Goal: Task Accomplishment & Management: Use online tool/utility

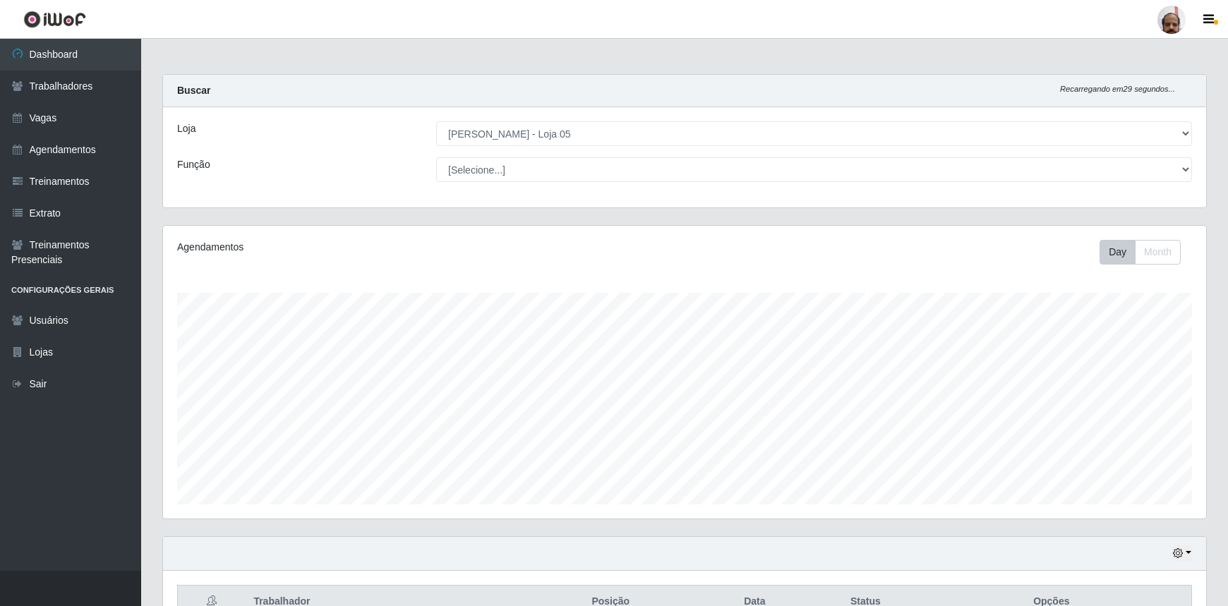
select select "252"
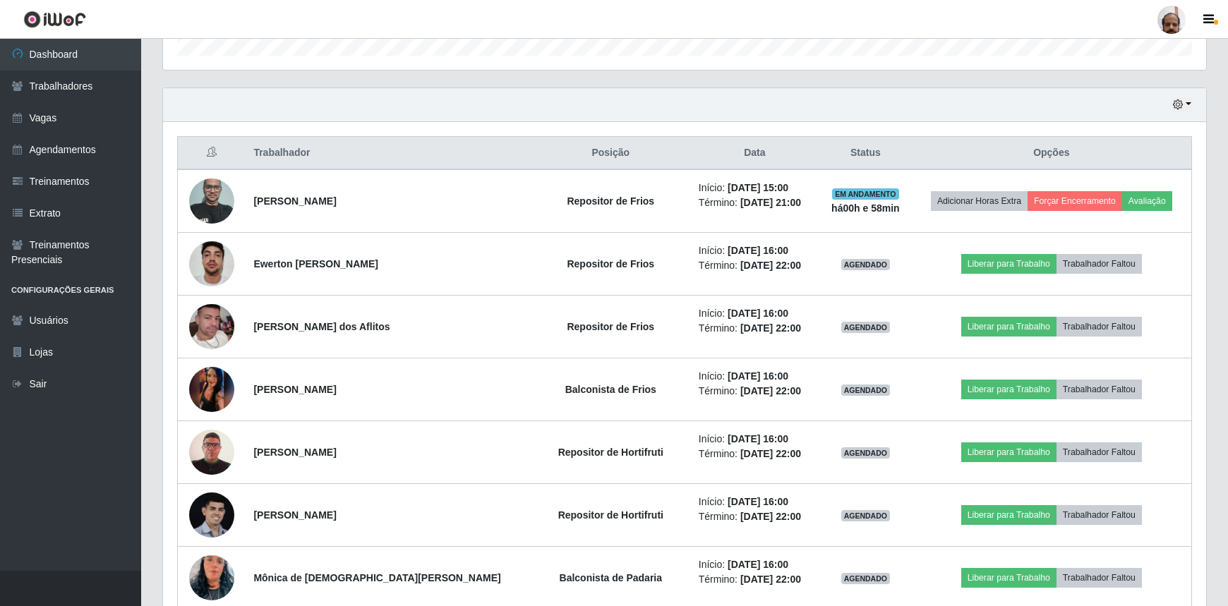
scroll to position [293, 1043]
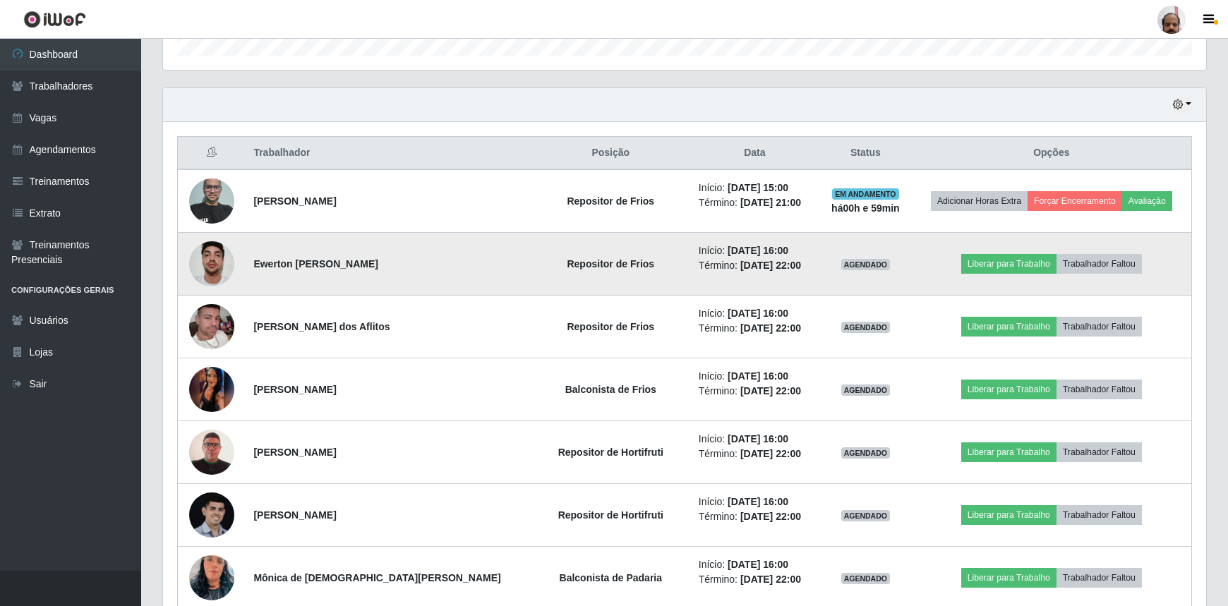
click at [205, 254] on img at bounding box center [211, 264] width 45 height 60
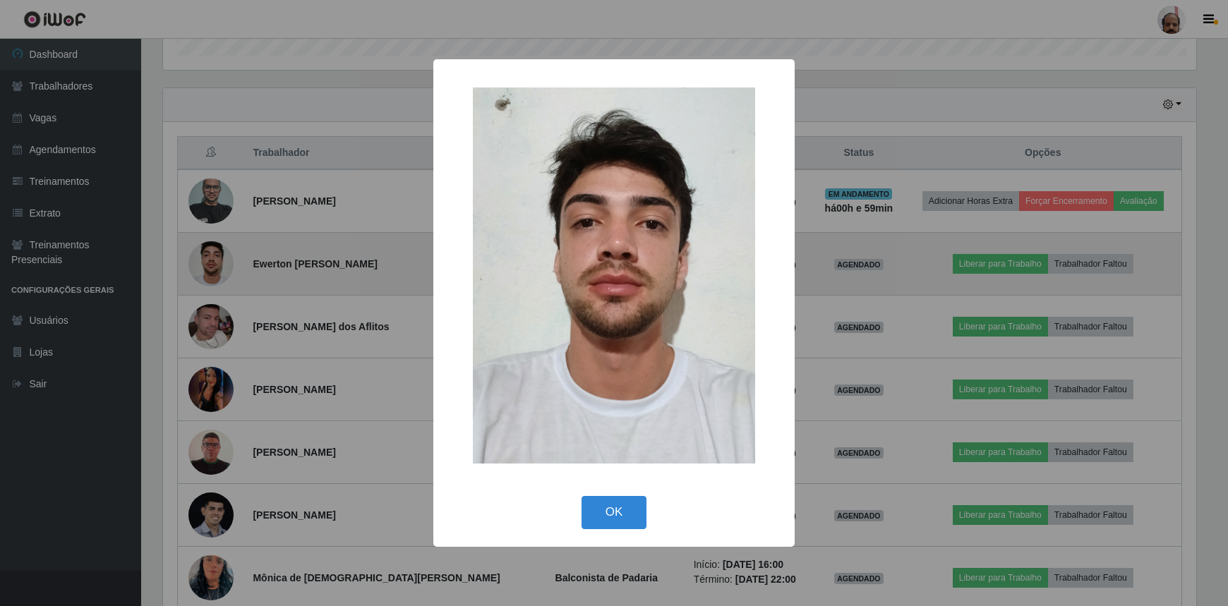
scroll to position [293, 1036]
click at [205, 254] on div "× OK Cancel" at bounding box center [615, 303] width 1231 height 606
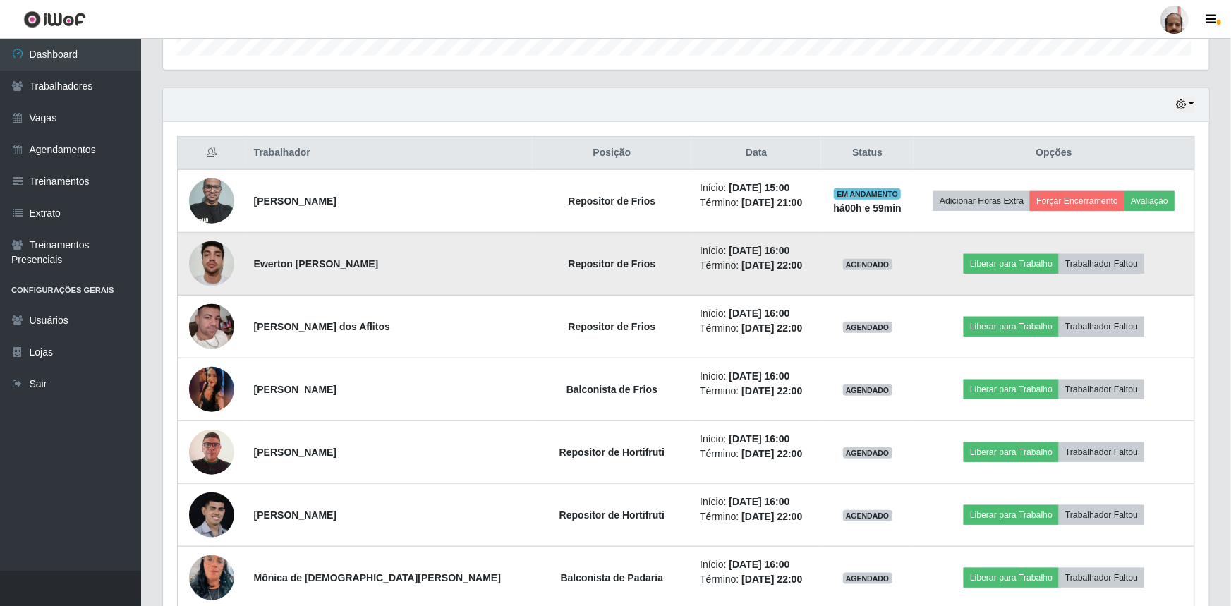
scroll to position [293, 1043]
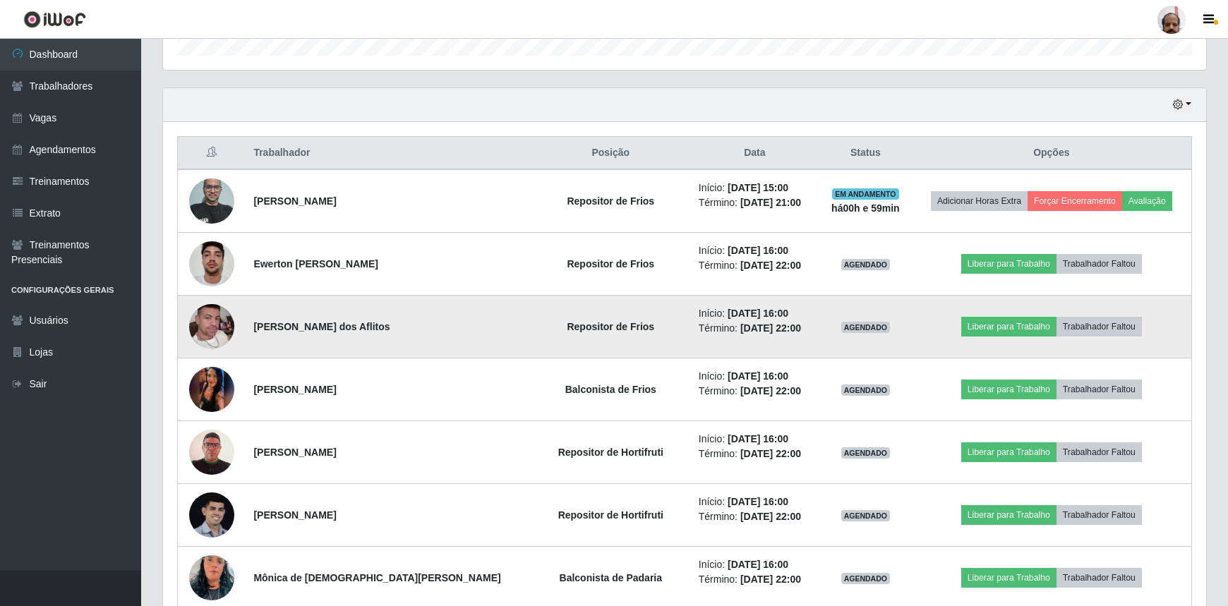
click at [224, 318] on img at bounding box center [211, 326] width 45 height 80
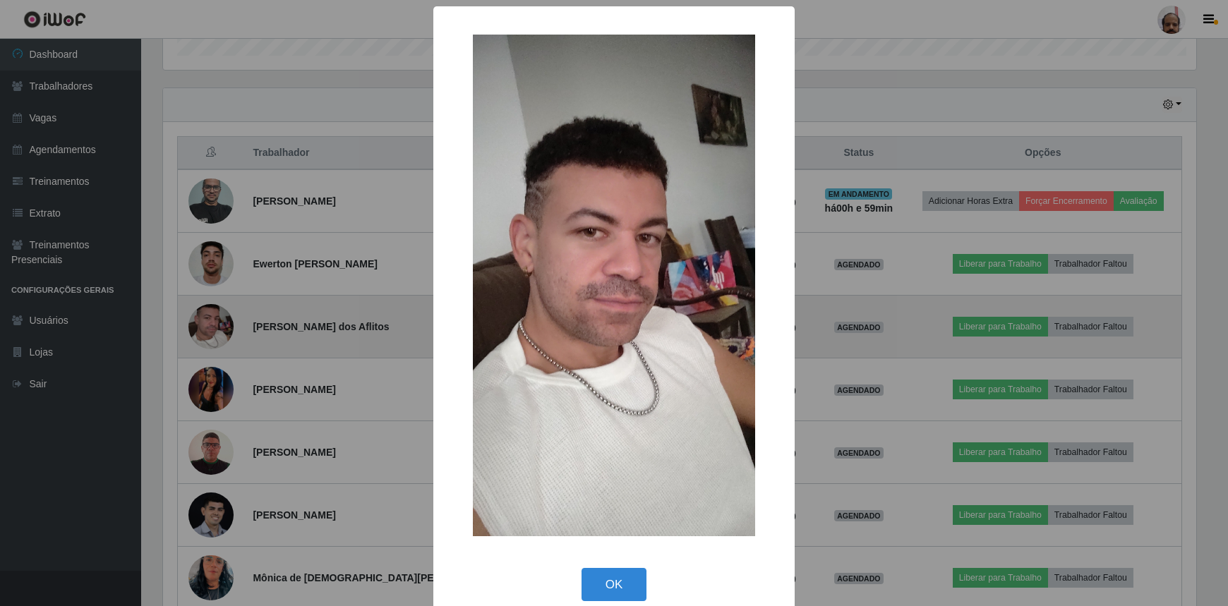
scroll to position [293, 1036]
click at [224, 318] on div "× OK Cancel" at bounding box center [615, 303] width 1231 height 606
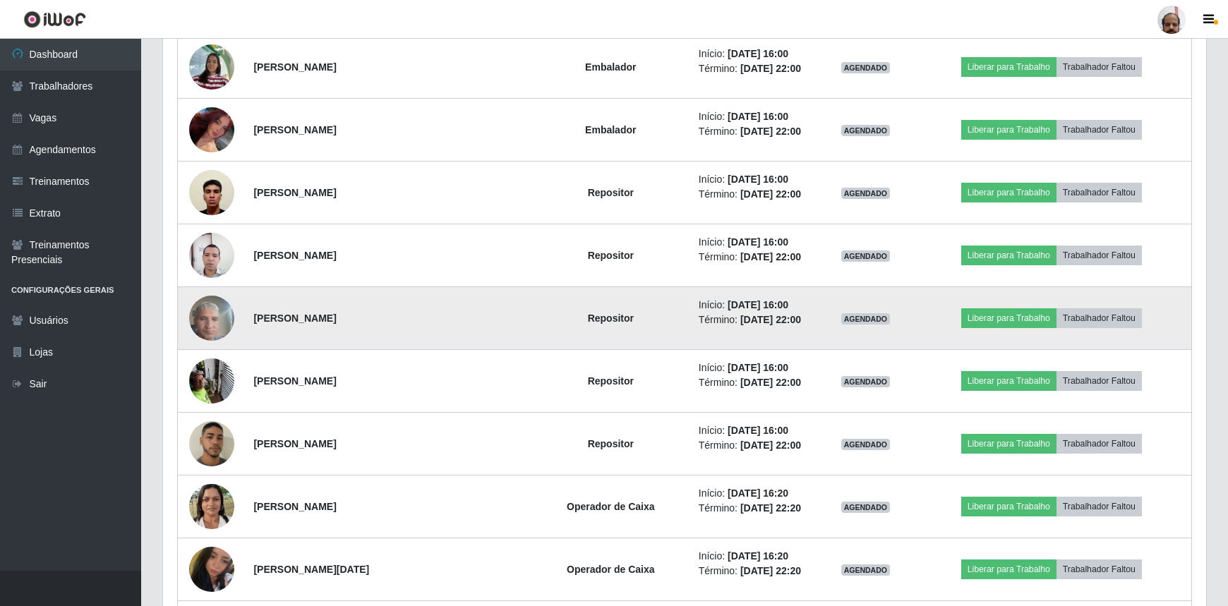
scroll to position [1539, 0]
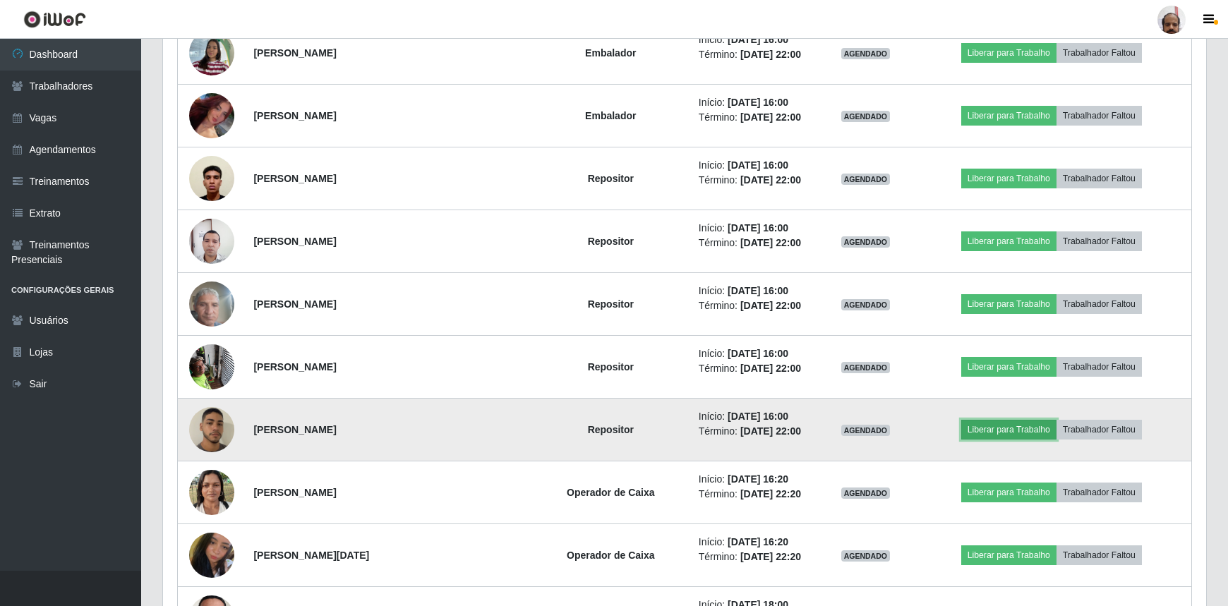
click at [1002, 425] on button "Liberar para Trabalho" at bounding box center [1008, 430] width 95 height 20
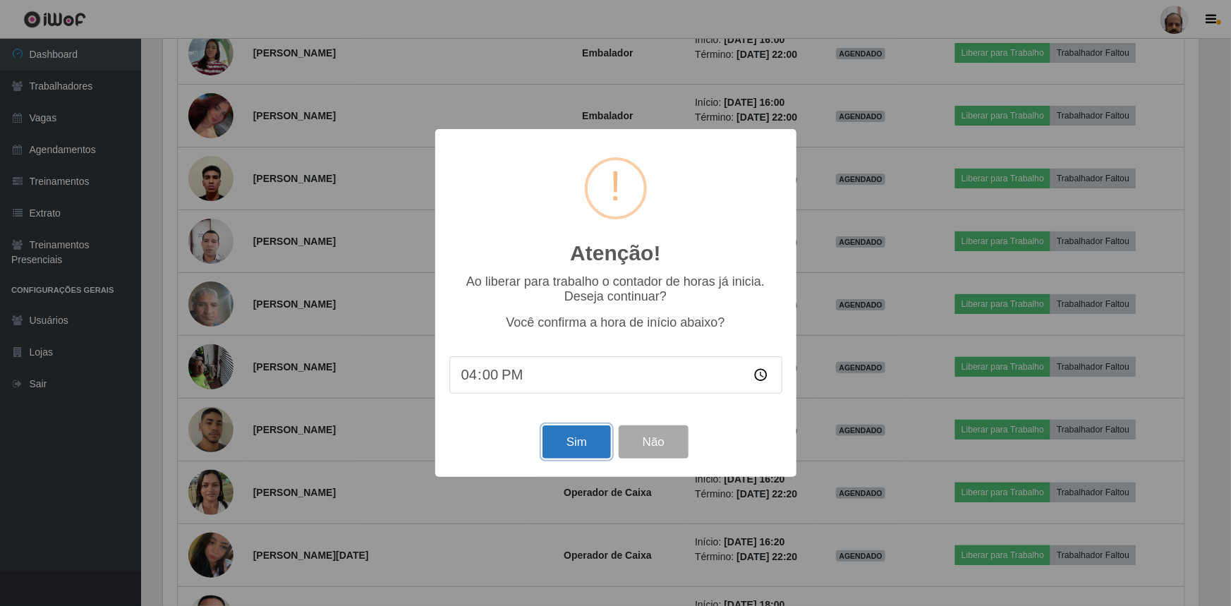
click at [579, 443] on button "Sim" at bounding box center [577, 441] width 68 height 33
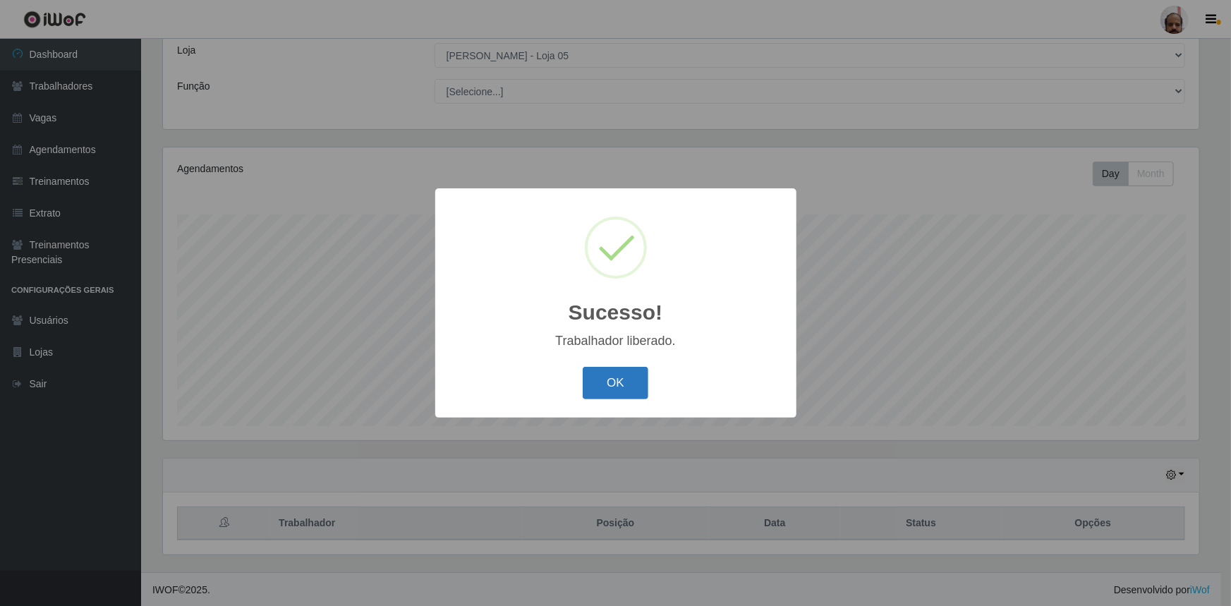
click at [613, 375] on button "OK" at bounding box center [616, 383] width 66 height 33
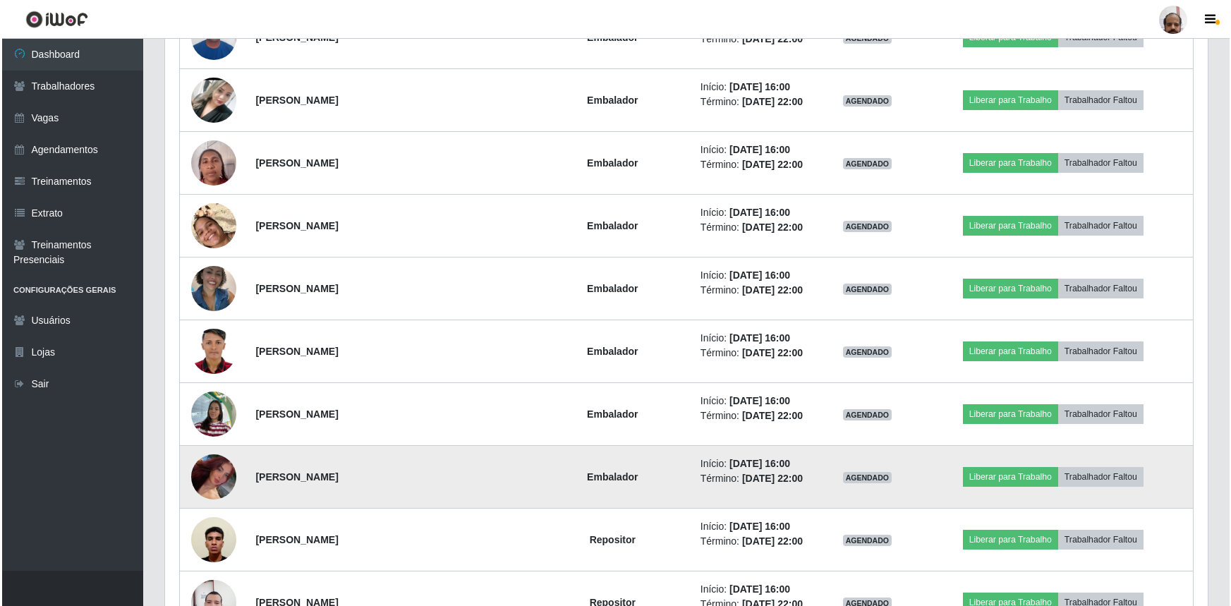
scroll to position [1233, 0]
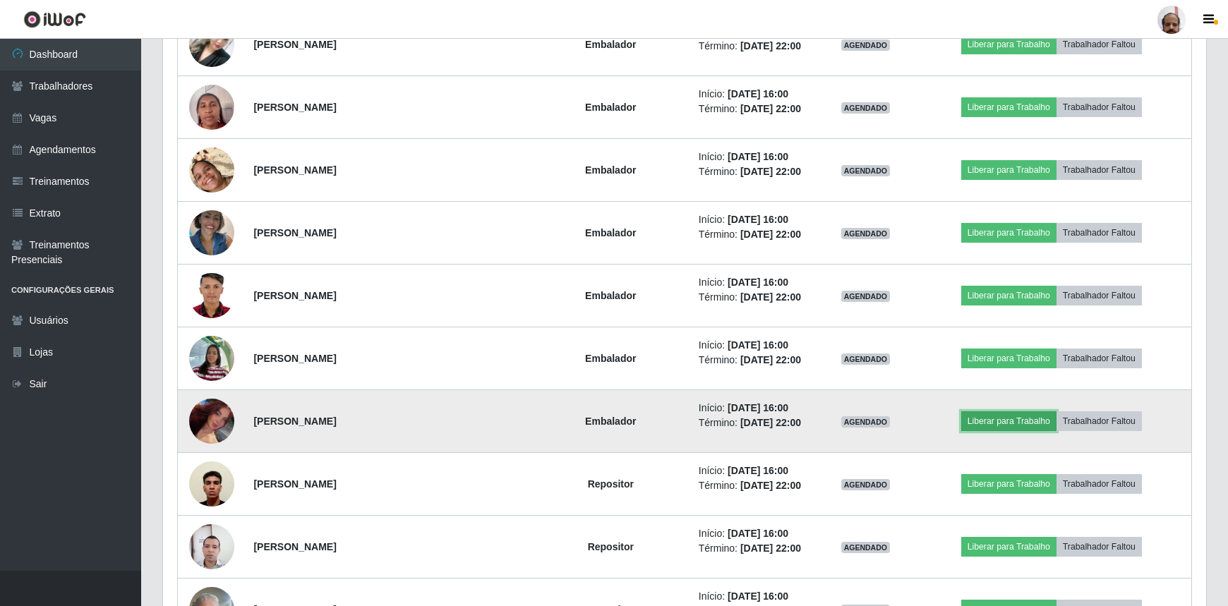
click at [988, 421] on button "Liberar para Trabalho" at bounding box center [1008, 421] width 95 height 20
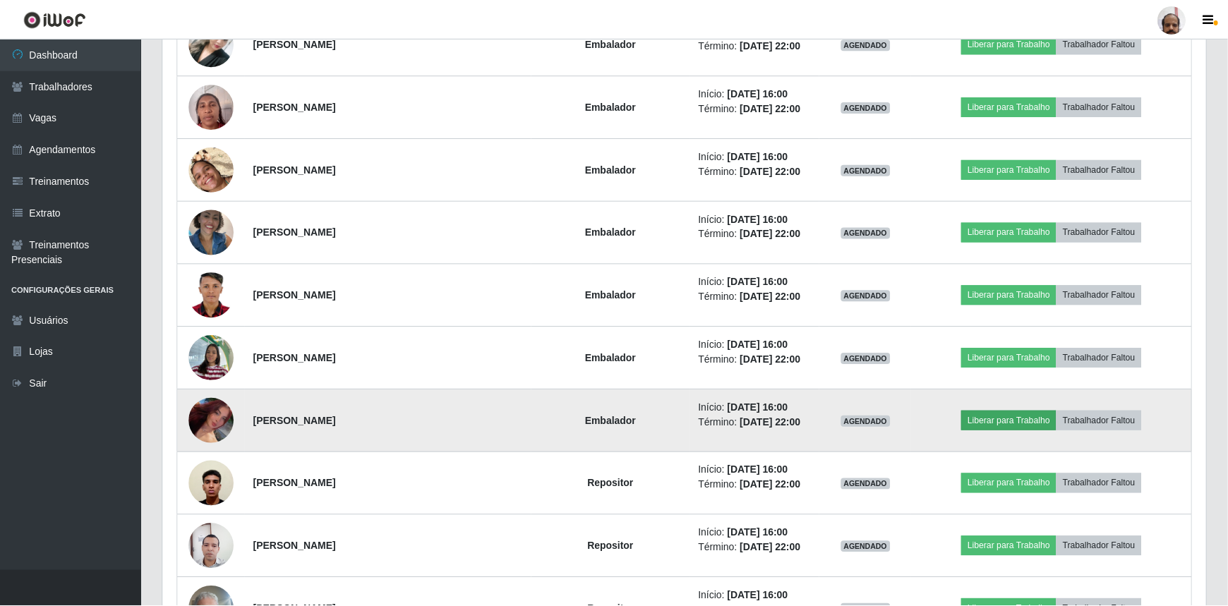
scroll to position [293, 1036]
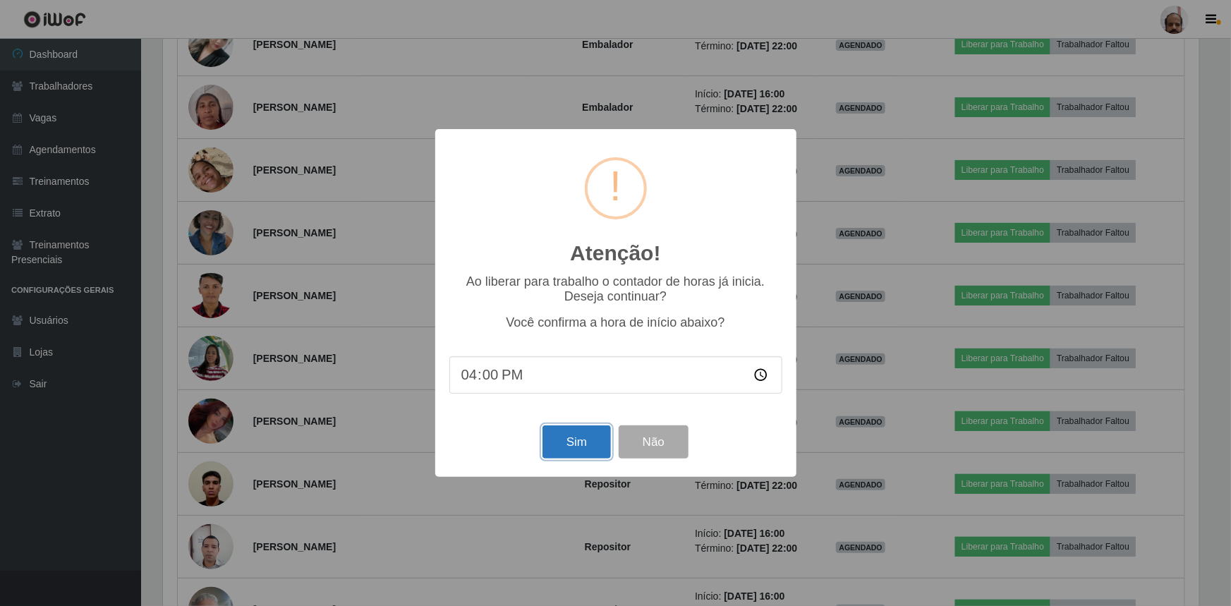
click at [595, 447] on button "Sim" at bounding box center [577, 441] width 68 height 33
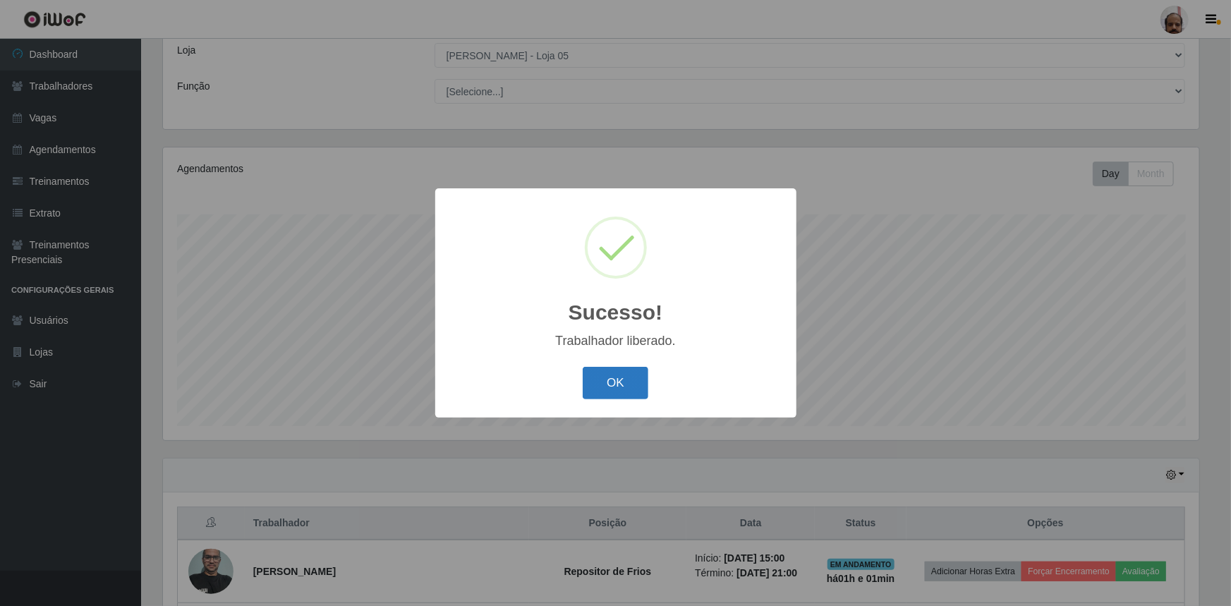
click at [629, 387] on button "OK" at bounding box center [616, 383] width 66 height 33
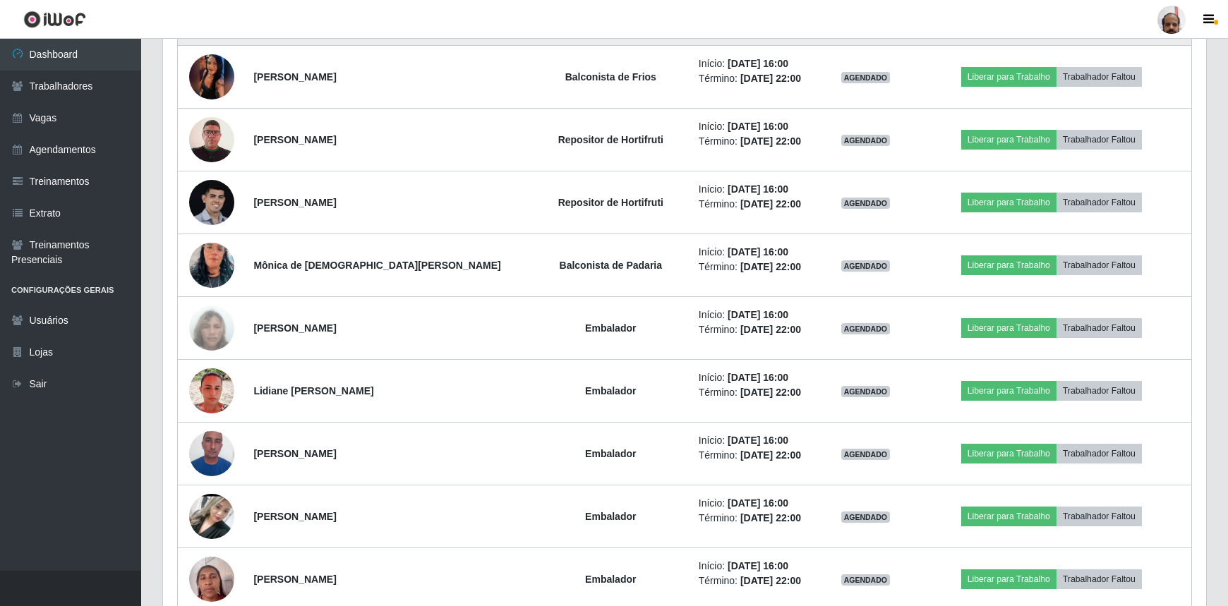
scroll to position [784, 0]
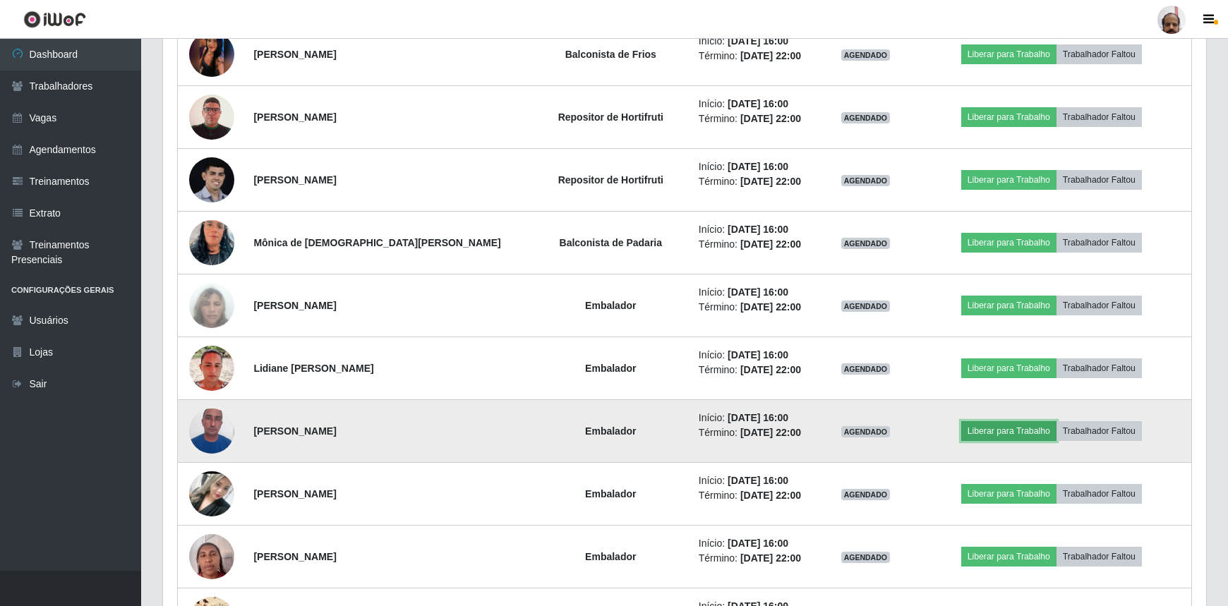
click at [981, 433] on button "Liberar para Trabalho" at bounding box center [1008, 431] width 95 height 20
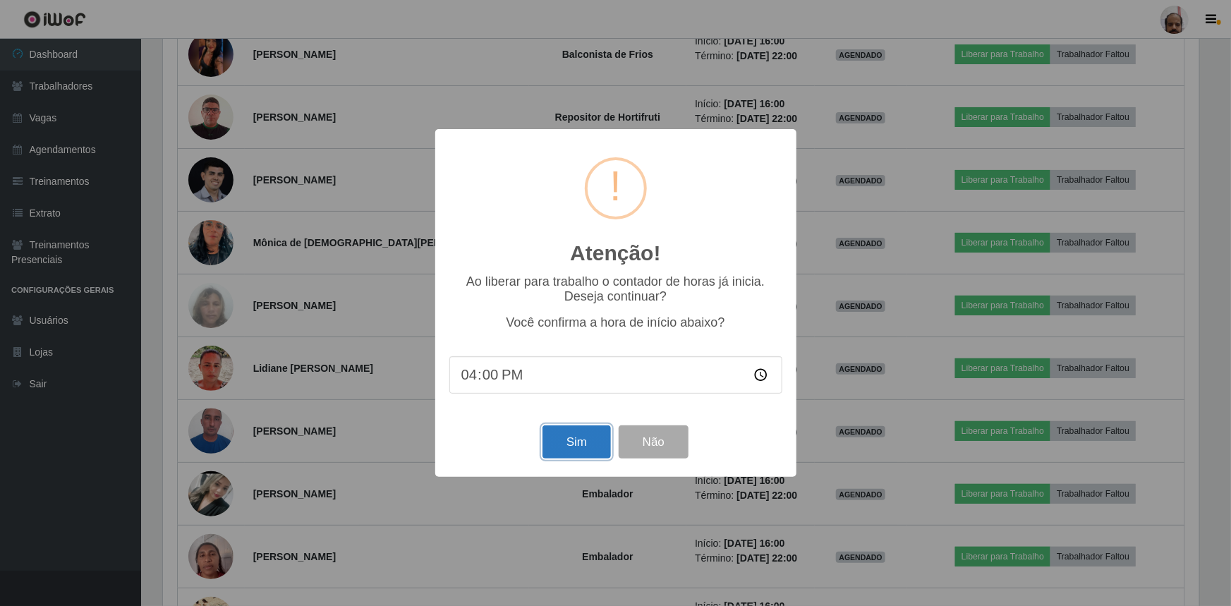
click at [600, 442] on button "Sim" at bounding box center [577, 441] width 68 height 33
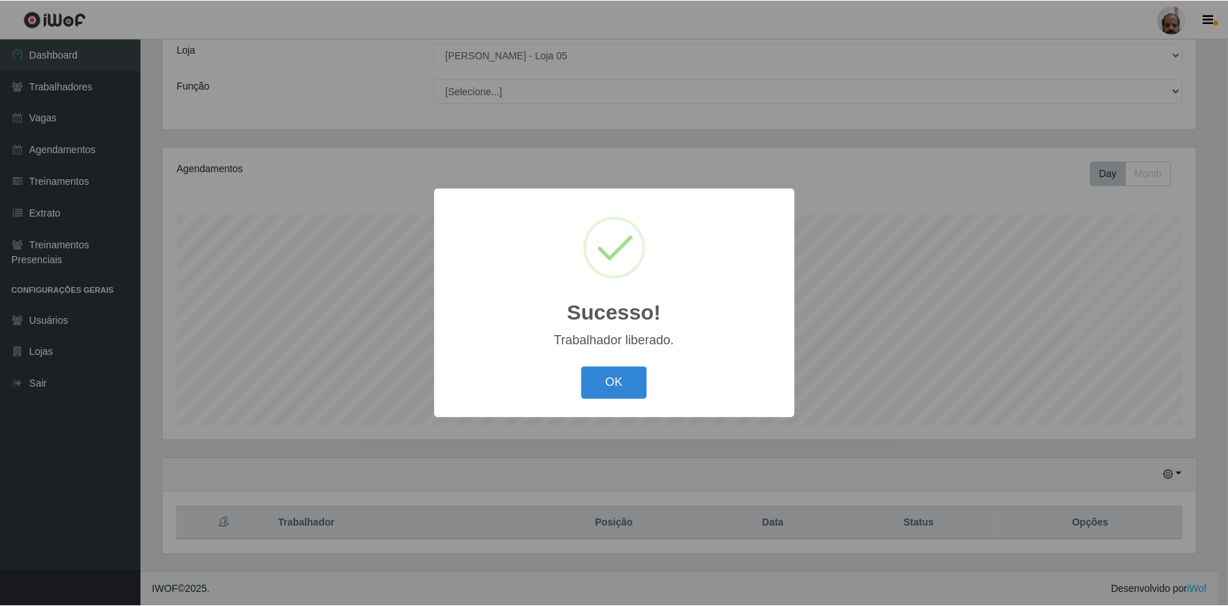
scroll to position [0, 0]
click at [629, 391] on button "OK" at bounding box center [616, 383] width 66 height 33
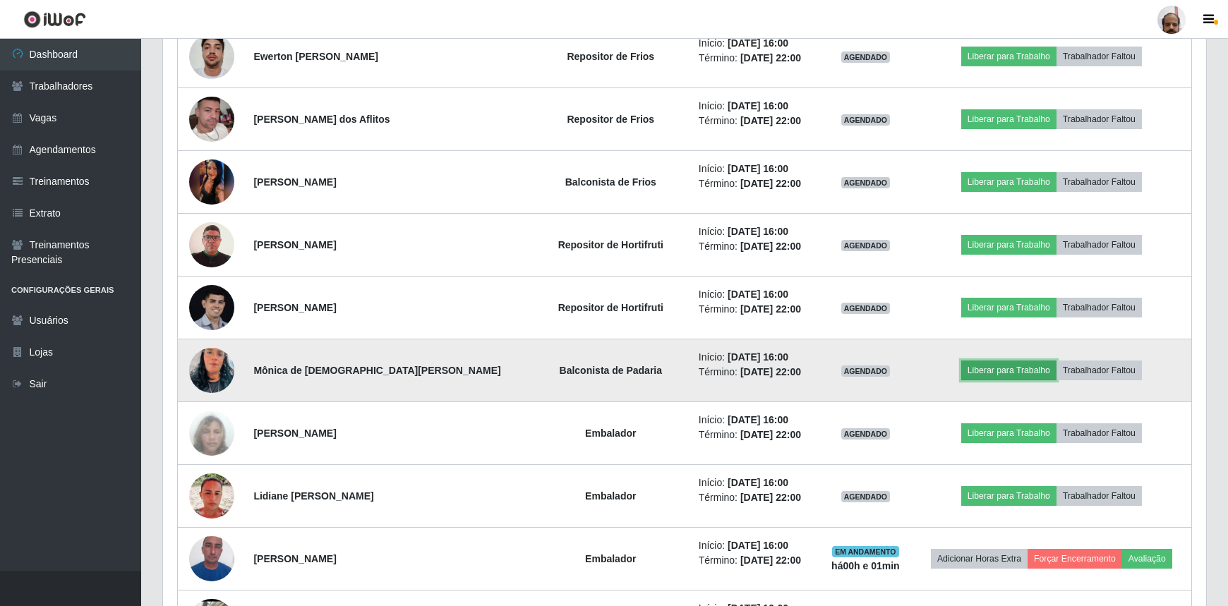
click at [974, 371] on button "Liberar para Trabalho" at bounding box center [1008, 371] width 95 height 20
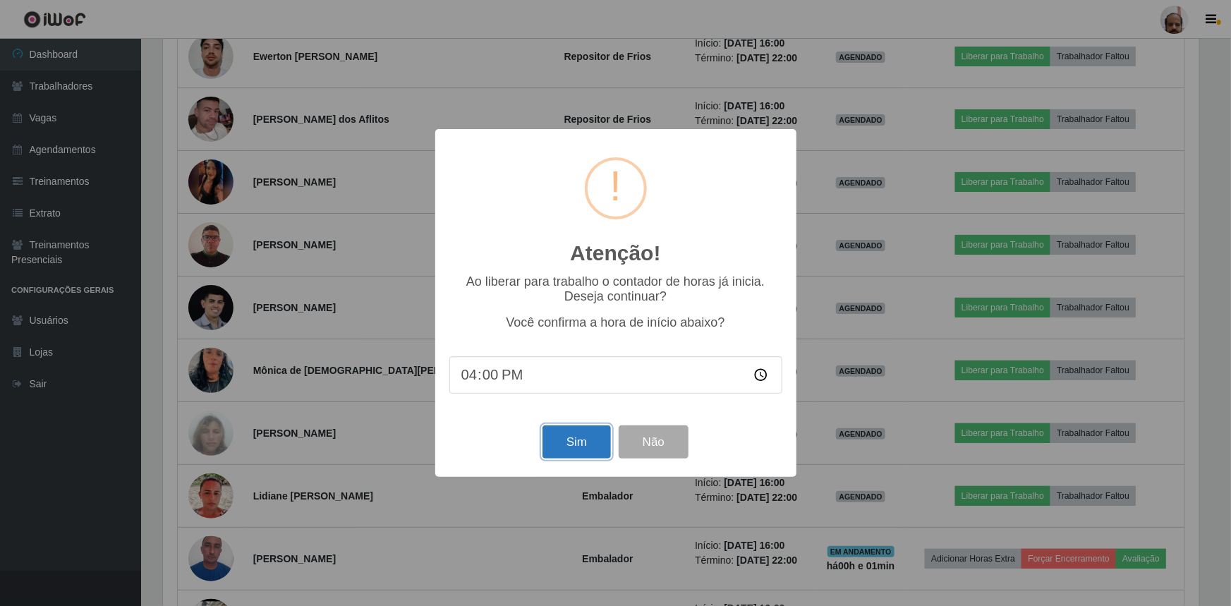
click at [587, 437] on button "Sim" at bounding box center [577, 441] width 68 height 33
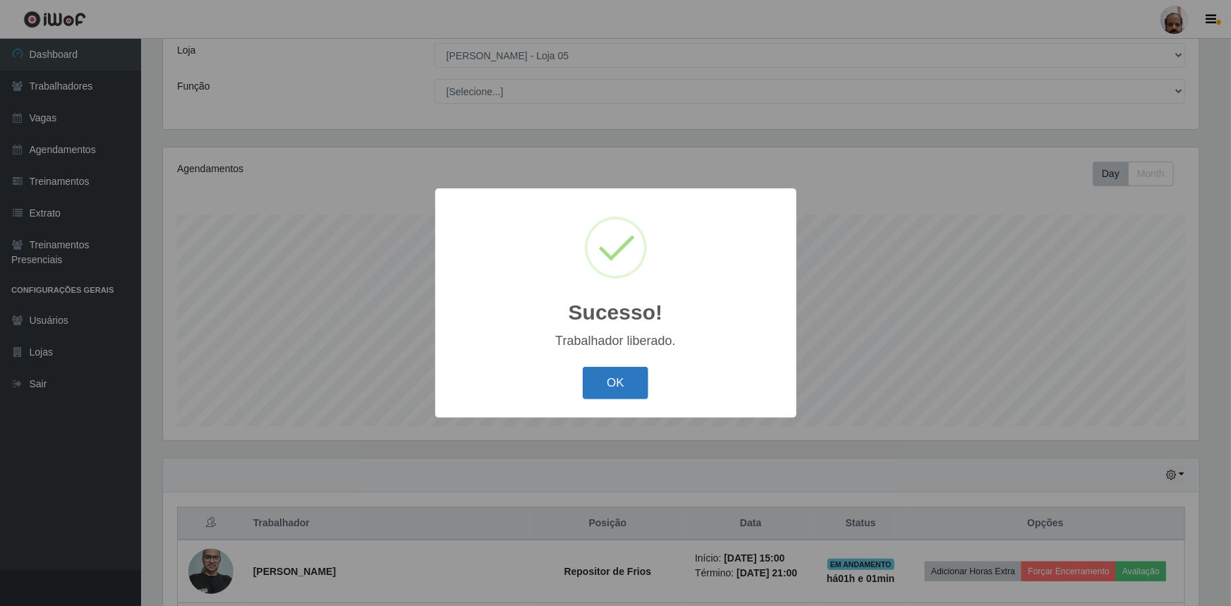
click at [621, 380] on button "OK" at bounding box center [616, 383] width 66 height 33
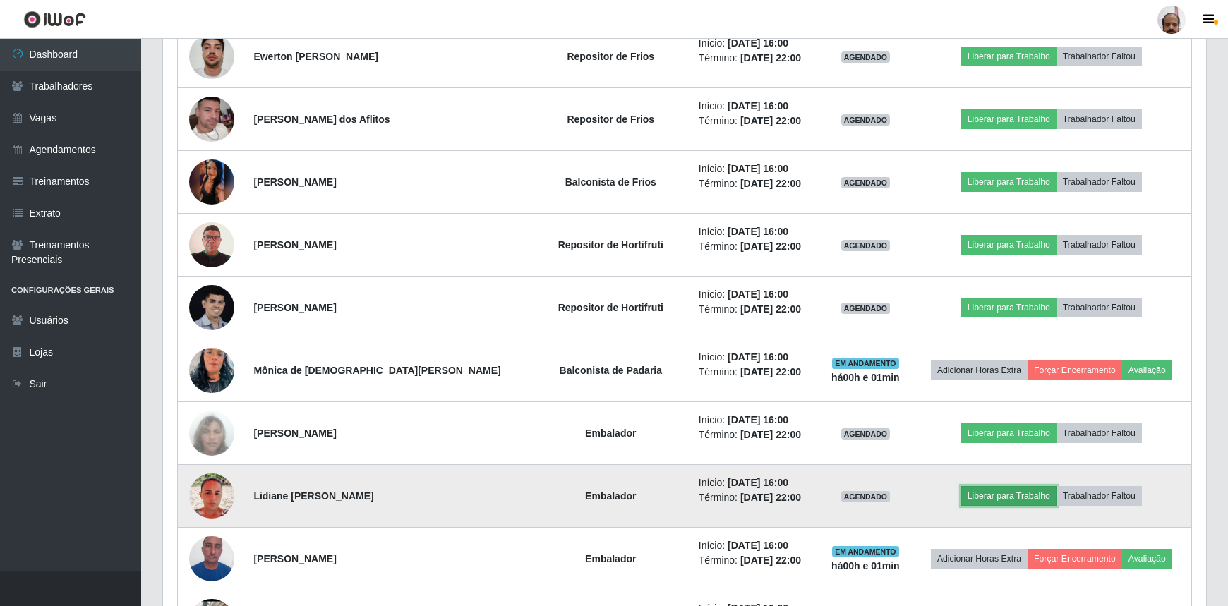
click at [987, 496] on button "Liberar para Trabalho" at bounding box center [1008, 496] width 95 height 20
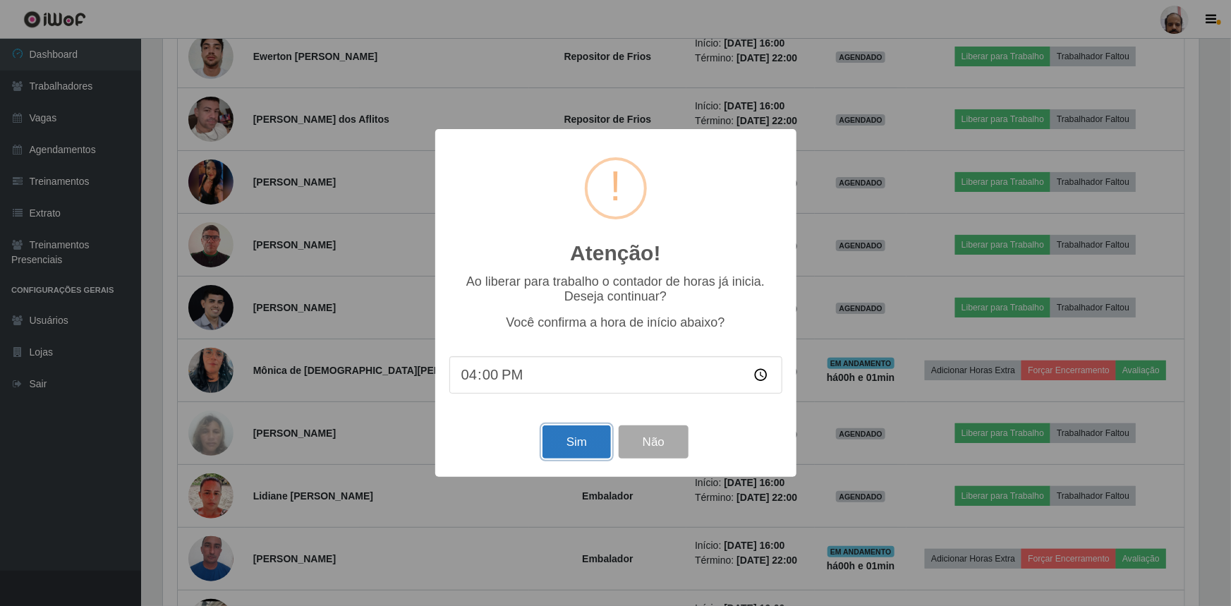
click at [600, 447] on button "Sim" at bounding box center [577, 441] width 68 height 33
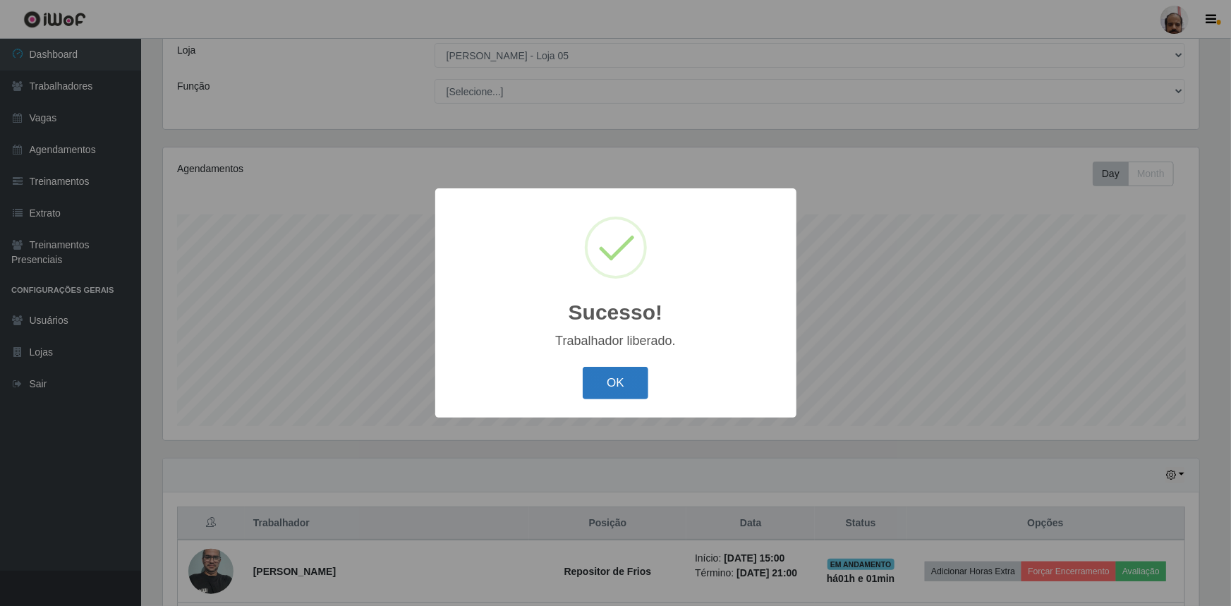
click at [618, 381] on button "OK" at bounding box center [616, 383] width 66 height 33
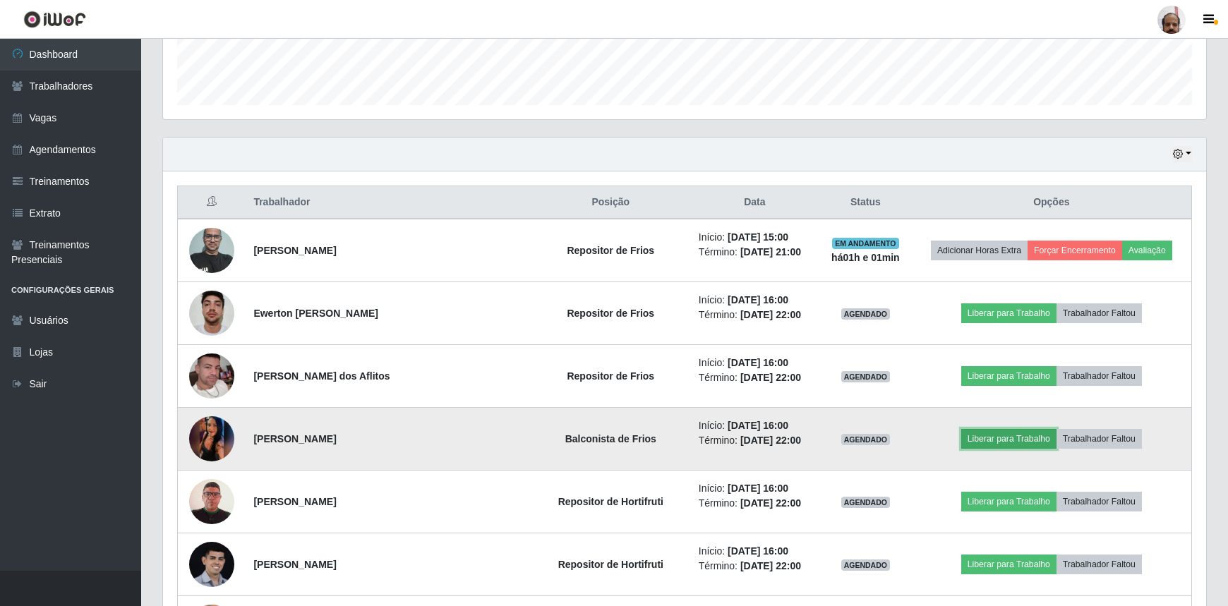
click at [1016, 436] on button "Liberar para Trabalho" at bounding box center [1008, 439] width 95 height 20
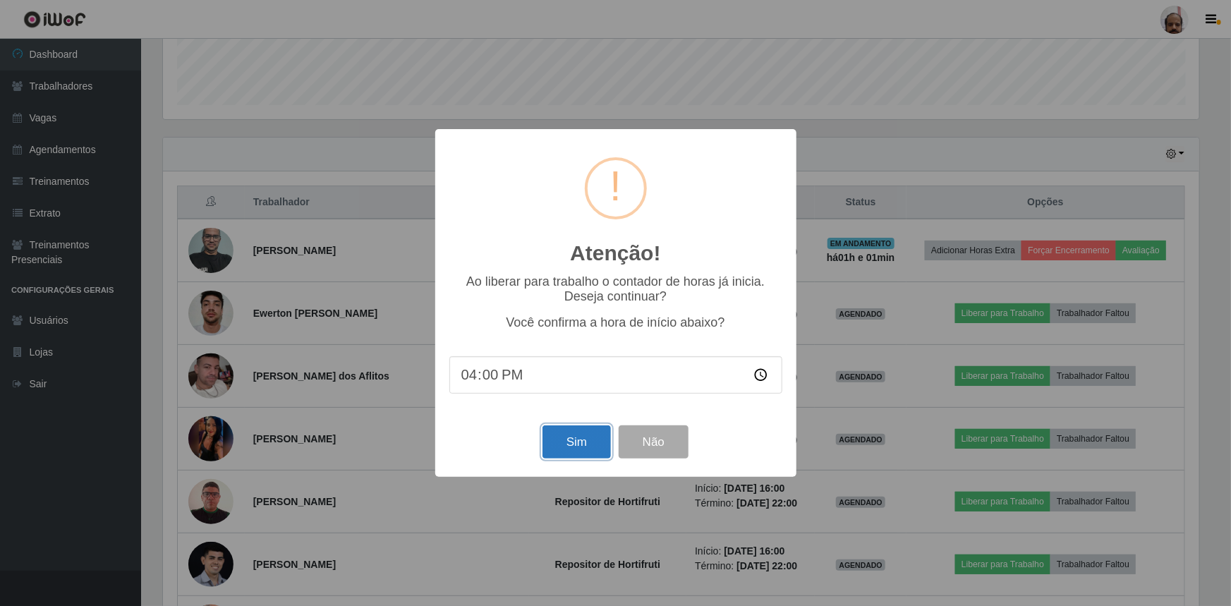
click at [584, 441] on button "Sim" at bounding box center [577, 441] width 68 height 33
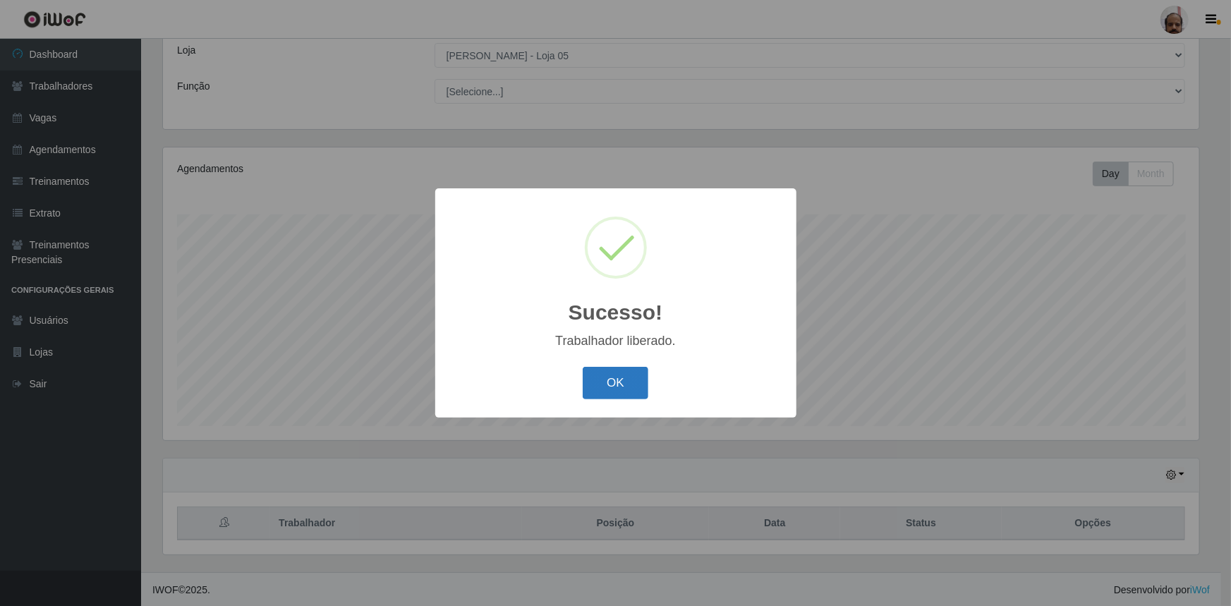
click at [629, 381] on button "OK" at bounding box center [616, 383] width 66 height 33
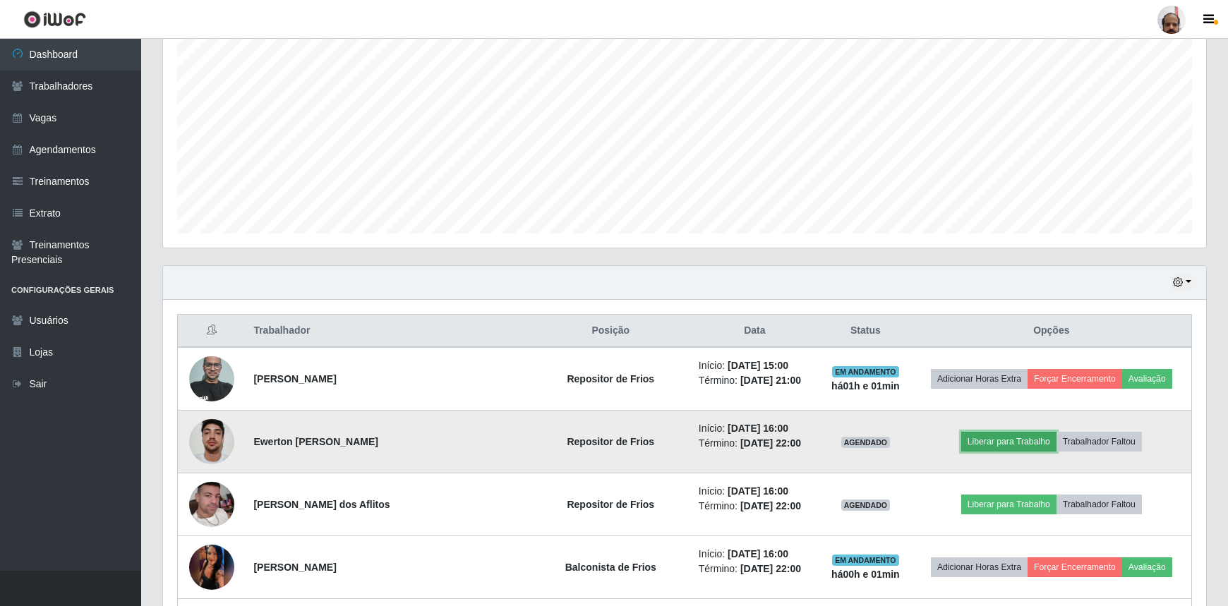
click at [982, 443] on button "Liberar para Trabalho" at bounding box center [1008, 442] width 95 height 20
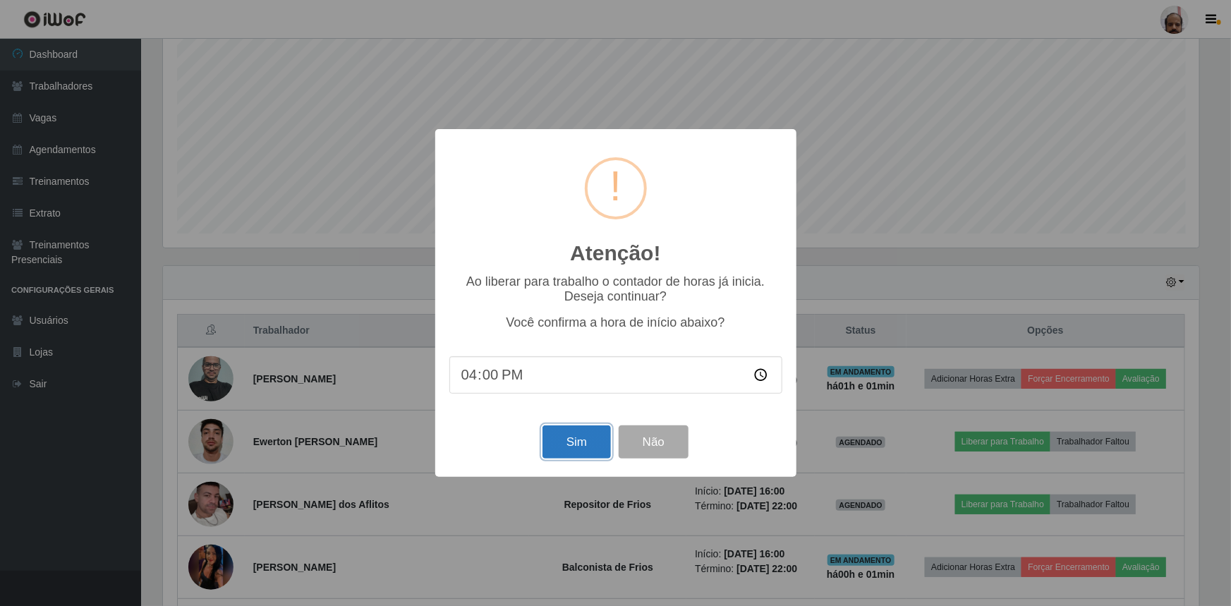
click at [594, 443] on button "Sim" at bounding box center [577, 441] width 68 height 33
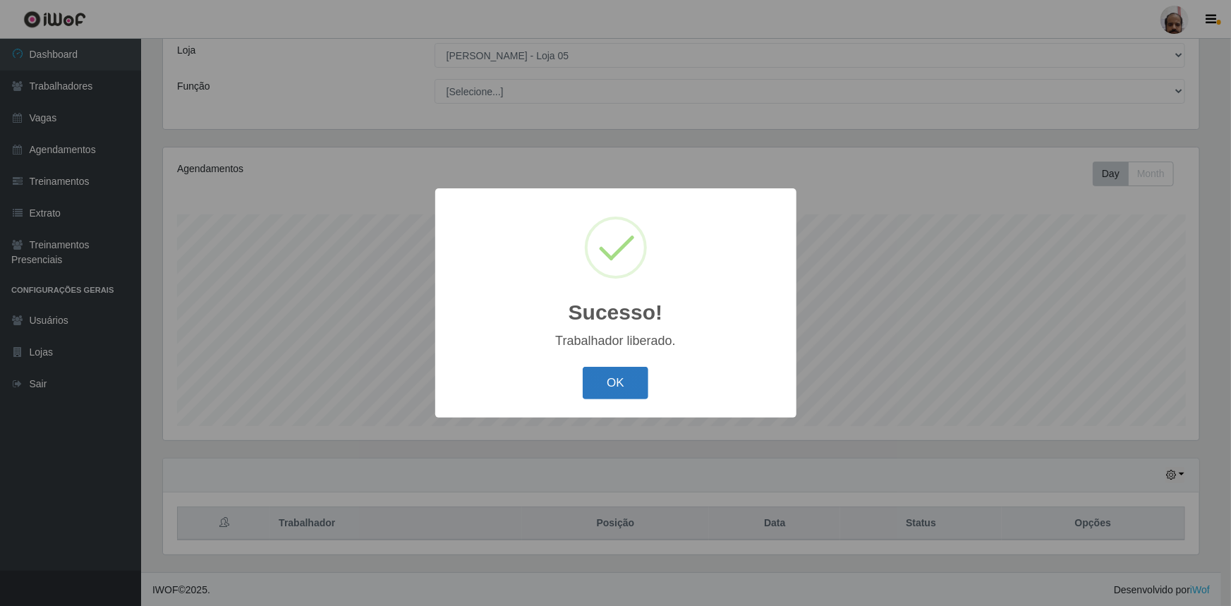
click at [601, 386] on button "OK" at bounding box center [616, 383] width 66 height 33
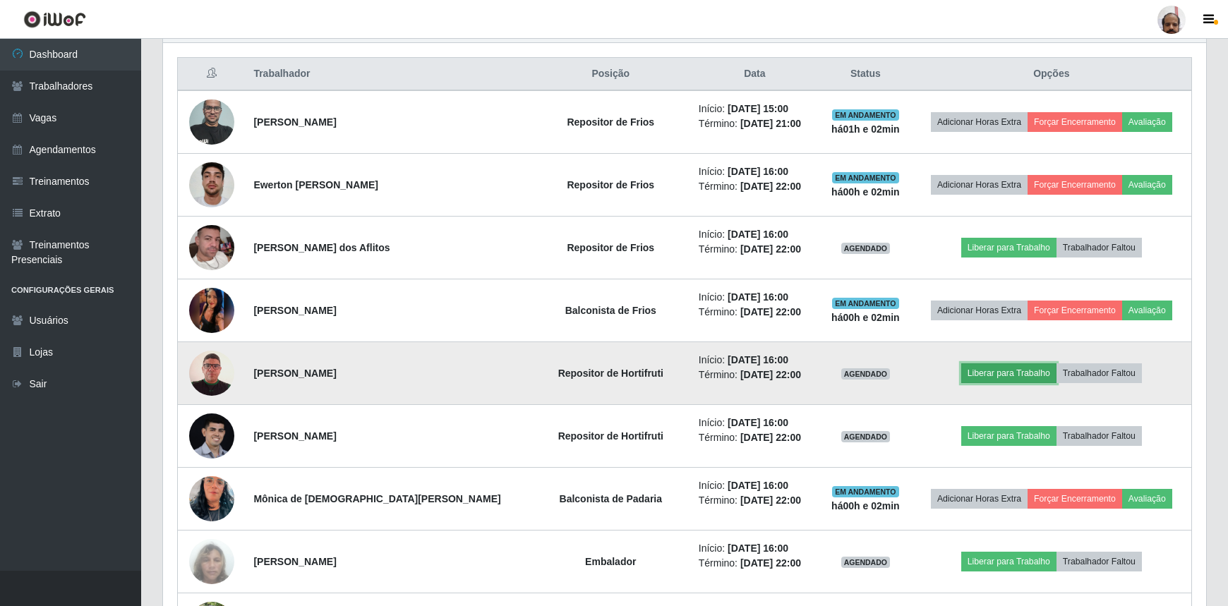
click at [1010, 367] on button "Liberar para Trabalho" at bounding box center [1008, 373] width 95 height 20
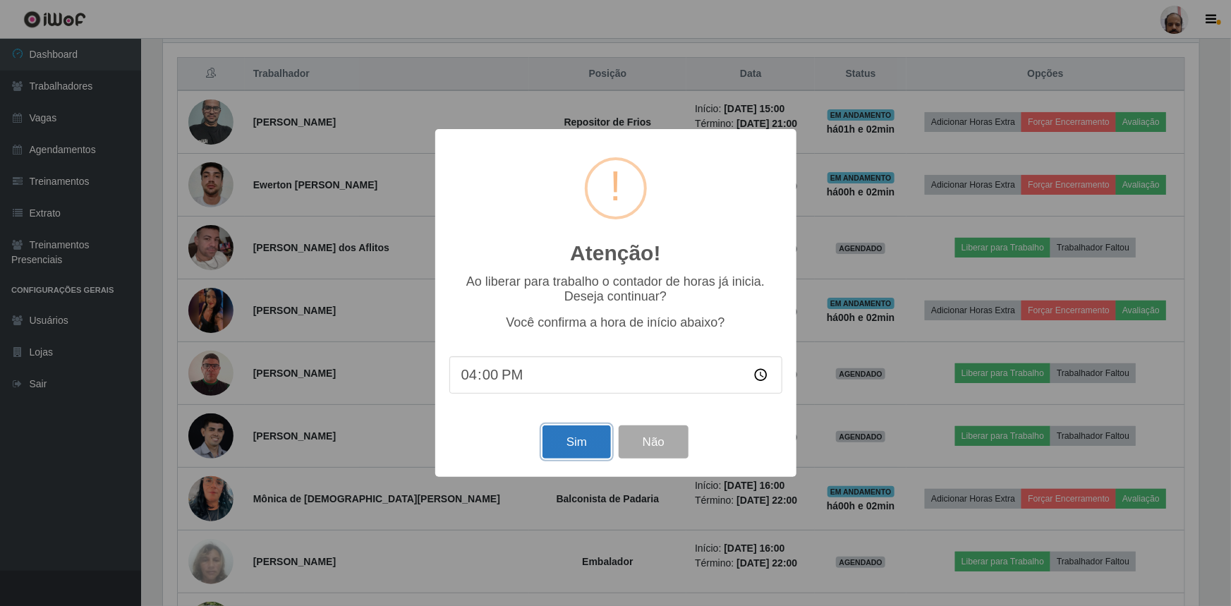
click at [583, 445] on button "Sim" at bounding box center [577, 441] width 68 height 33
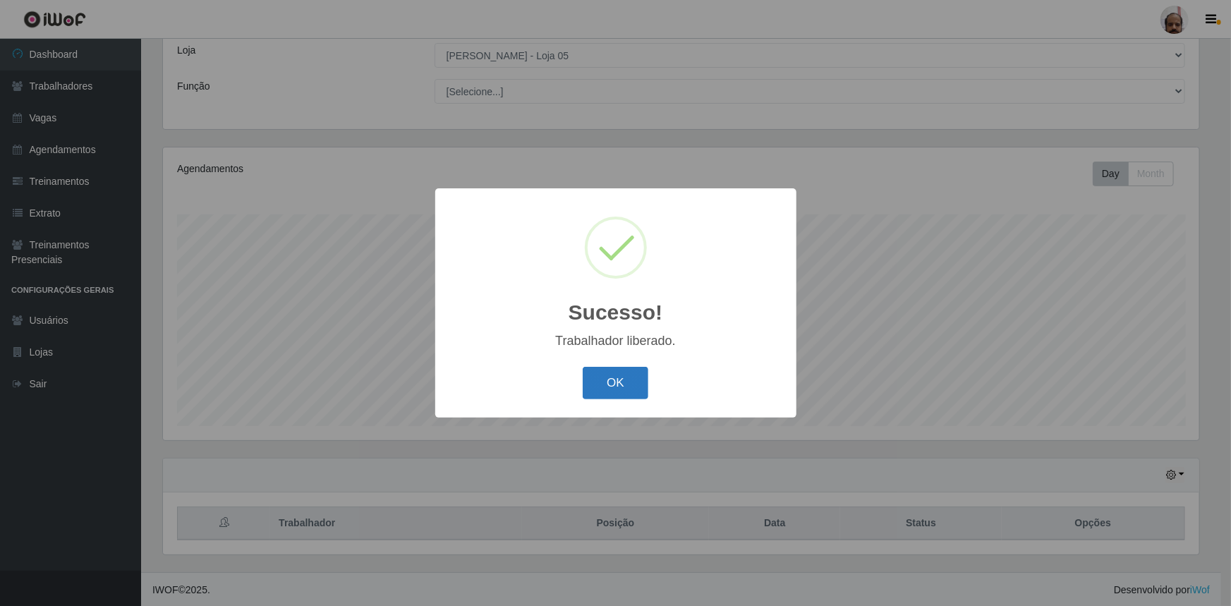
click at [612, 378] on button "OK" at bounding box center [616, 383] width 66 height 33
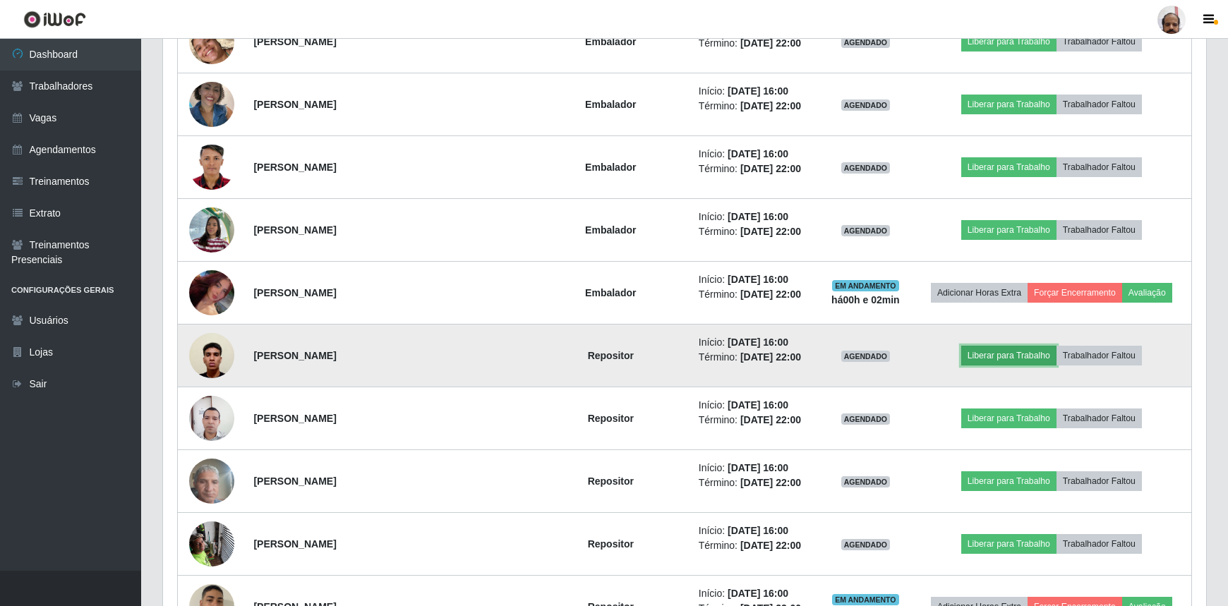
click at [1013, 355] on button "Liberar para Trabalho" at bounding box center [1008, 356] width 95 height 20
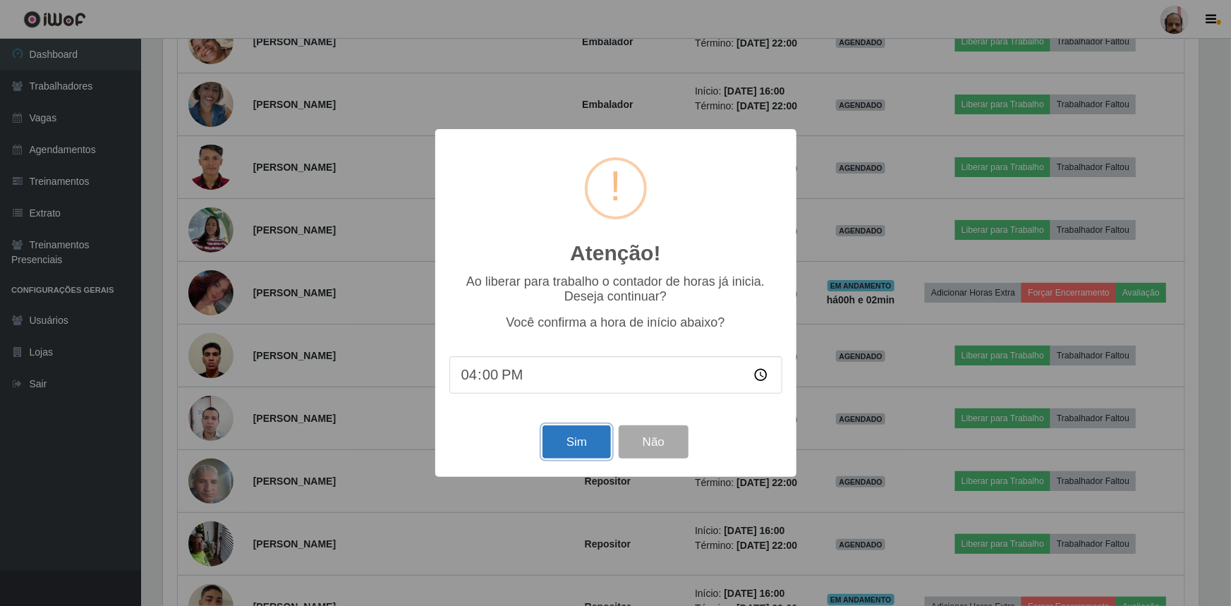
click at [596, 447] on button "Sim" at bounding box center [577, 441] width 68 height 33
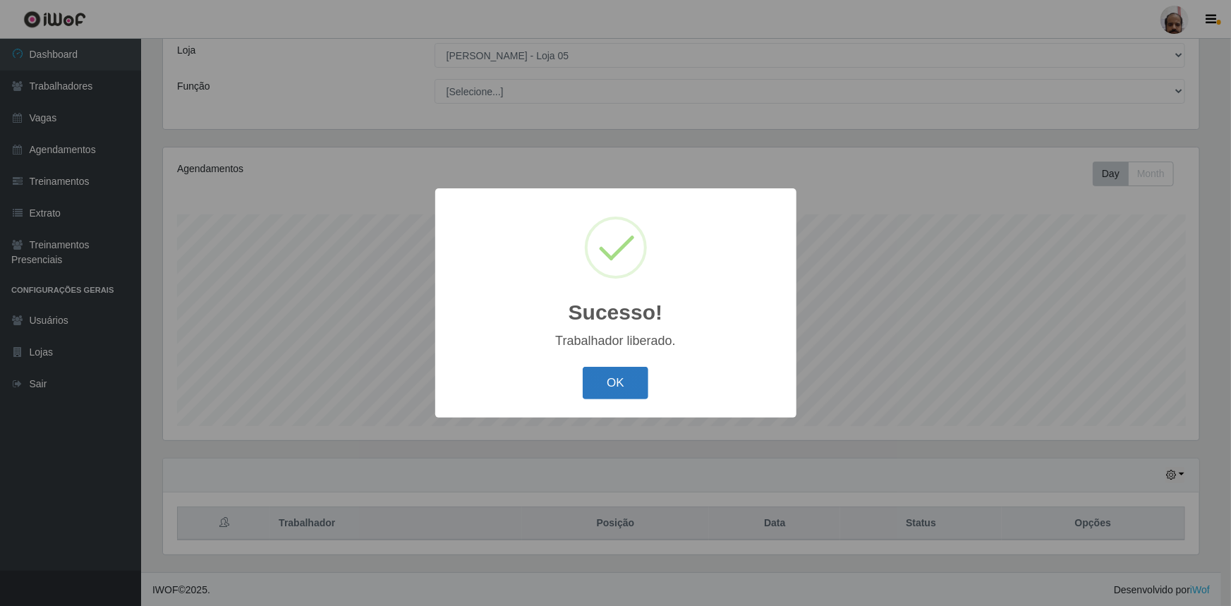
click at [607, 386] on button "OK" at bounding box center [616, 383] width 66 height 33
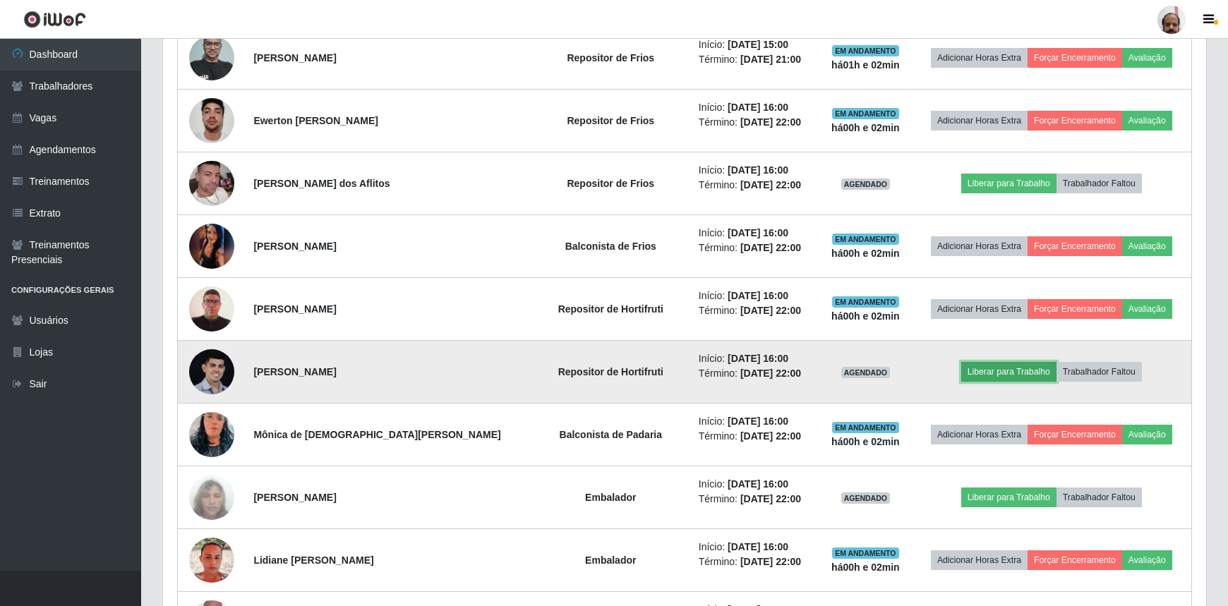
click at [984, 370] on button "Liberar para Trabalho" at bounding box center [1008, 372] width 95 height 20
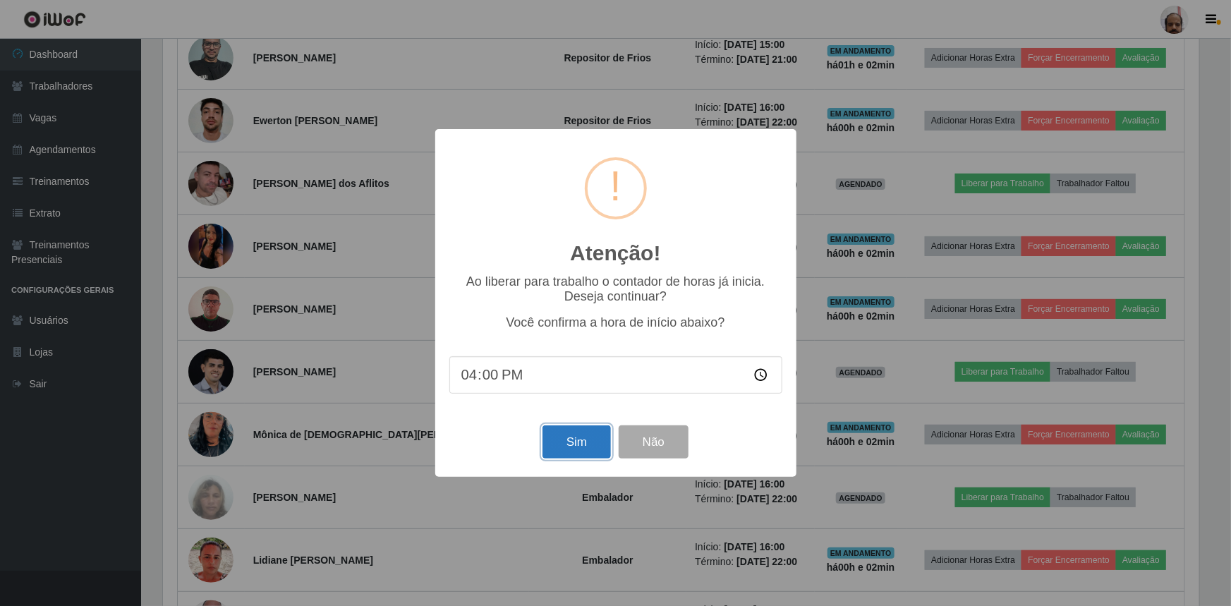
click at [546, 442] on button "Sim" at bounding box center [577, 441] width 68 height 33
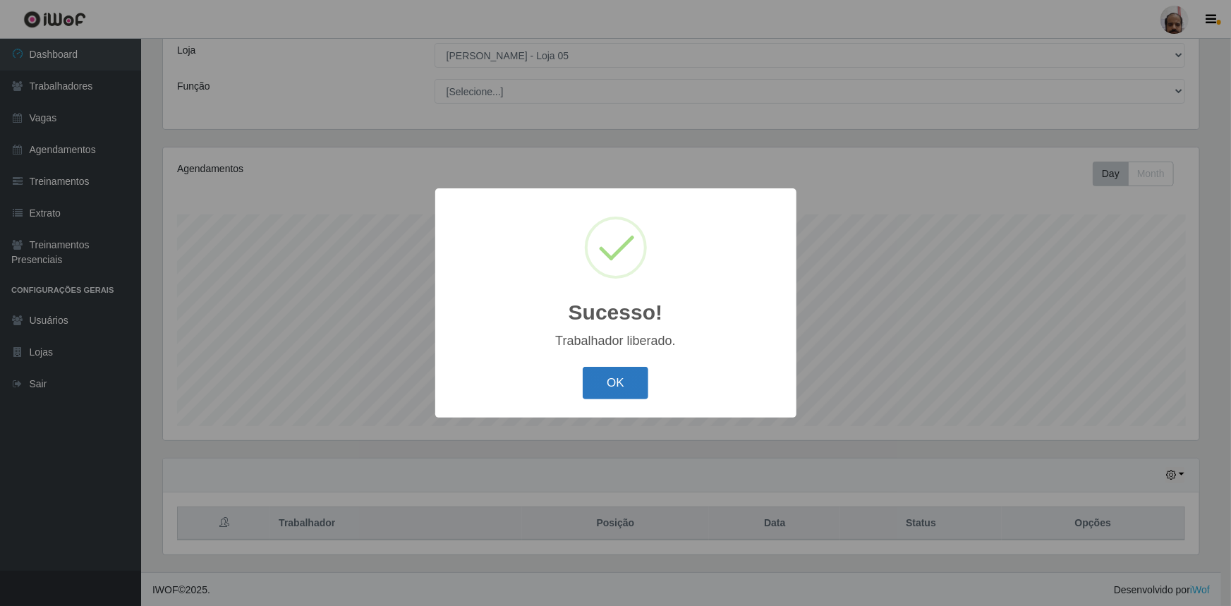
click at [622, 380] on button "OK" at bounding box center [616, 383] width 66 height 33
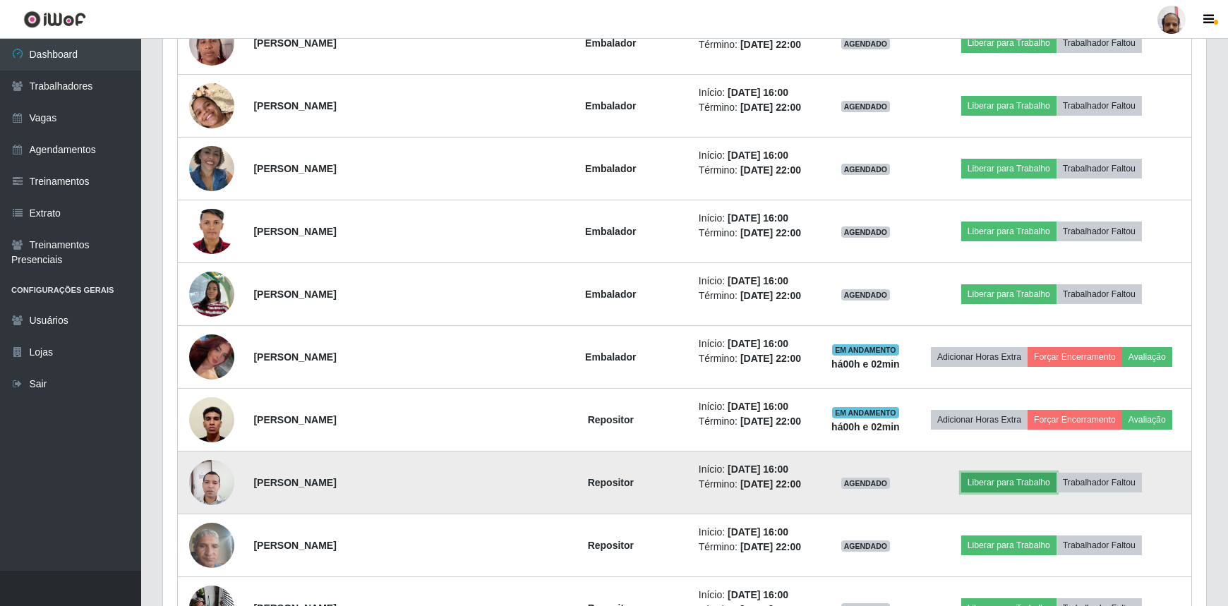
click at [969, 487] on button "Liberar para Trabalho" at bounding box center [1008, 483] width 95 height 20
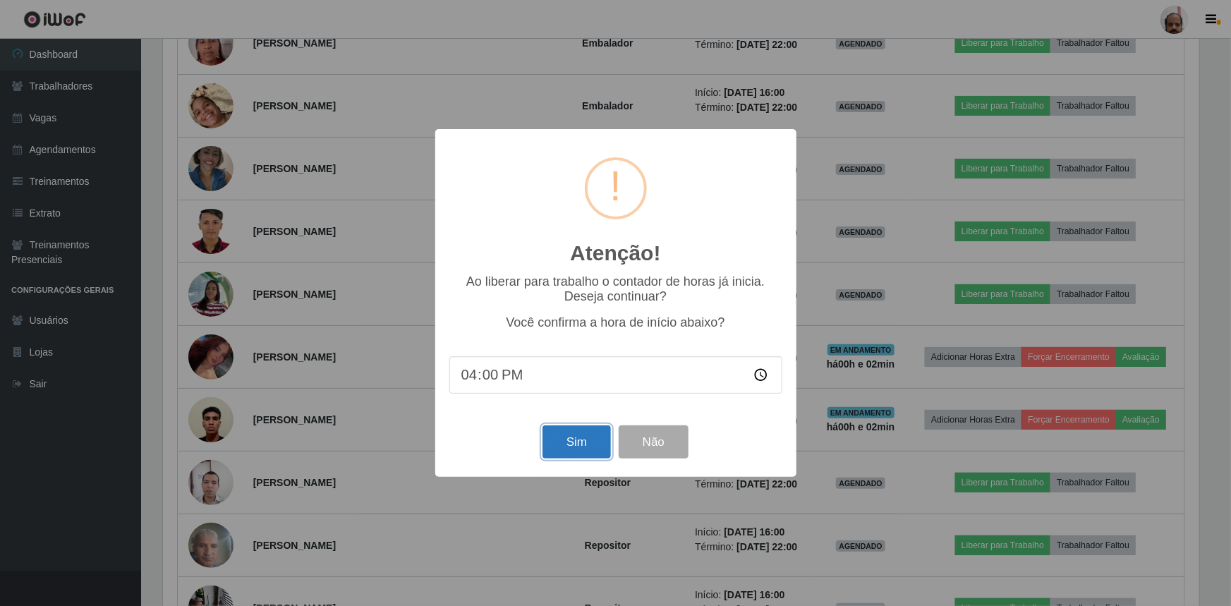
click at [580, 445] on button "Sim" at bounding box center [577, 441] width 68 height 33
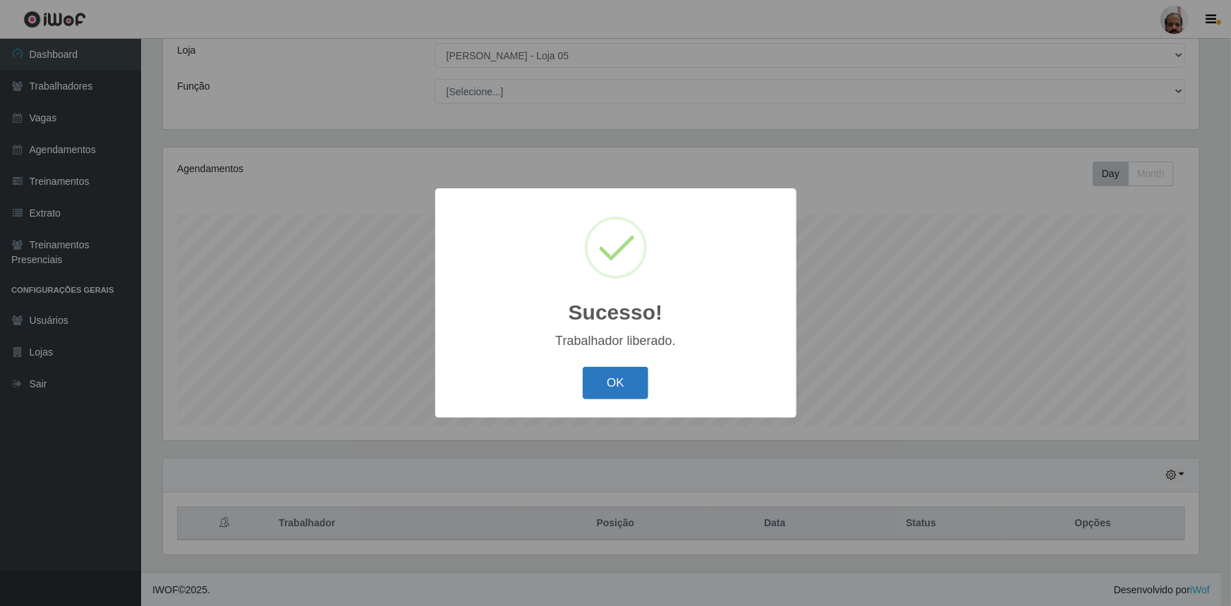
click at [604, 385] on button "OK" at bounding box center [616, 383] width 66 height 33
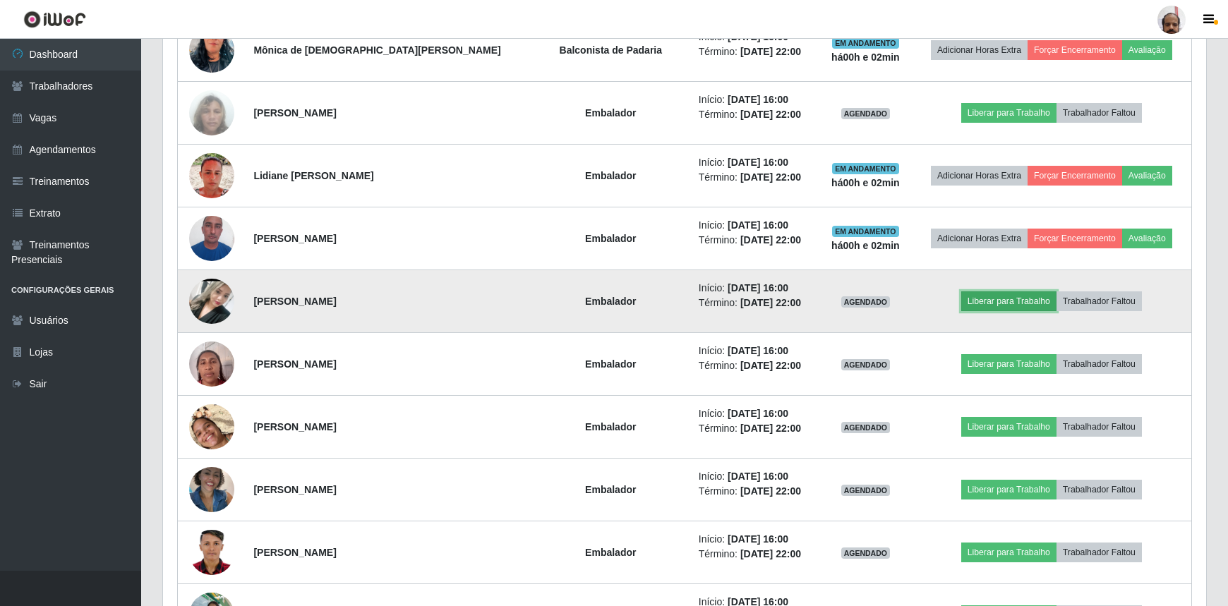
click at [972, 300] on button "Liberar para Trabalho" at bounding box center [1008, 301] width 95 height 20
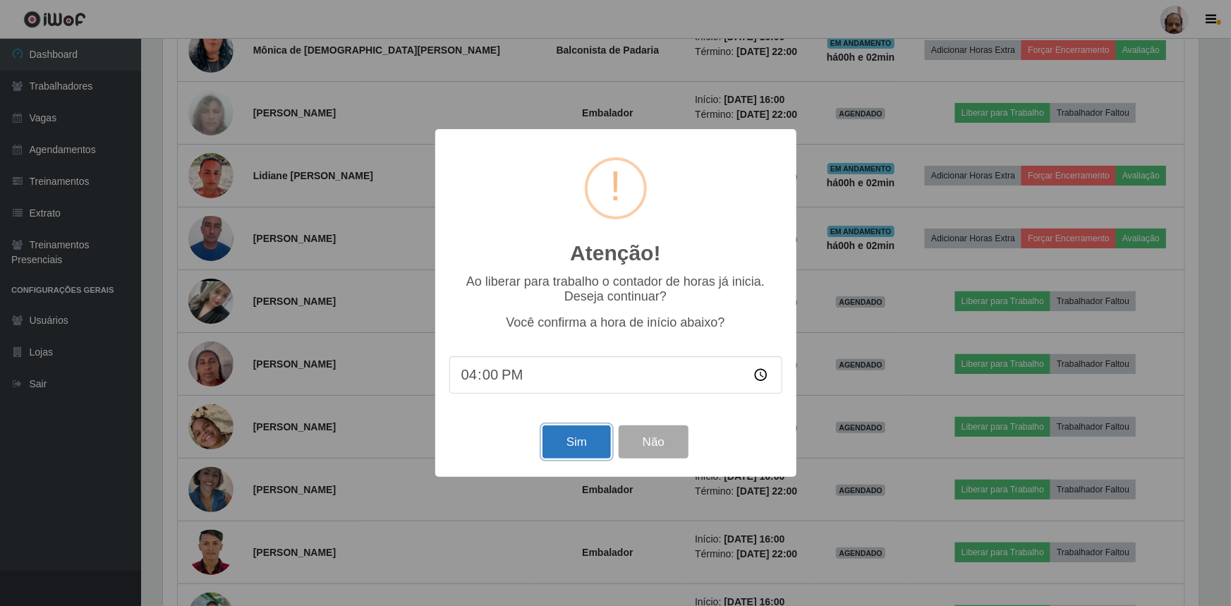
click at [570, 447] on button "Sim" at bounding box center [577, 441] width 68 height 33
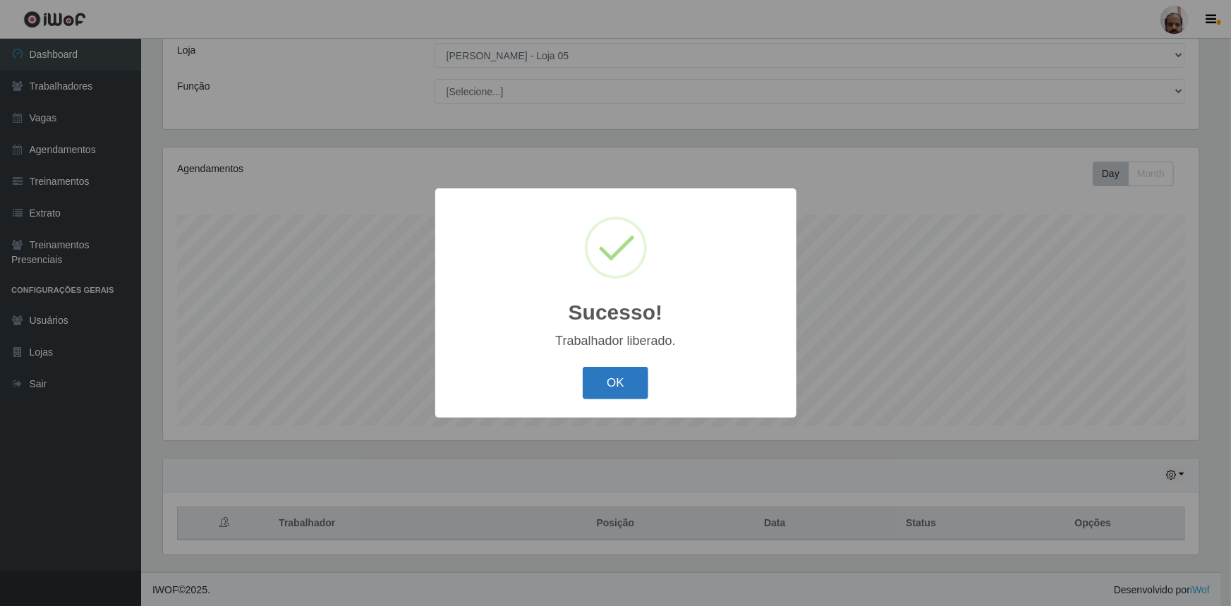
click at [626, 376] on button "OK" at bounding box center [616, 383] width 66 height 33
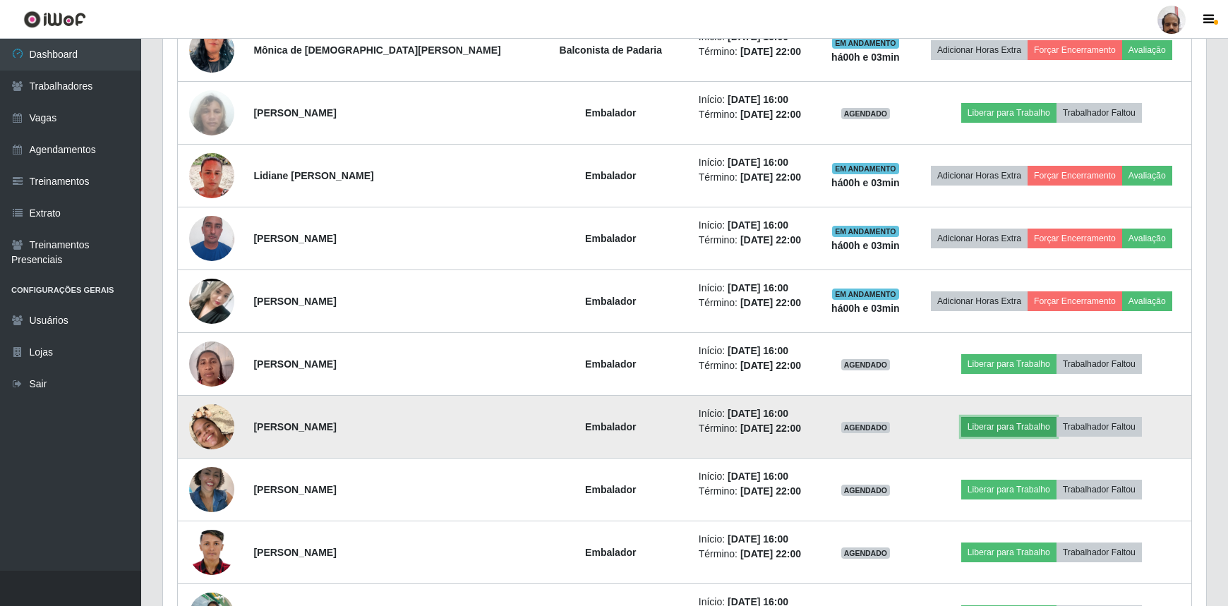
click at [993, 423] on button "Liberar para Trabalho" at bounding box center [1008, 427] width 95 height 20
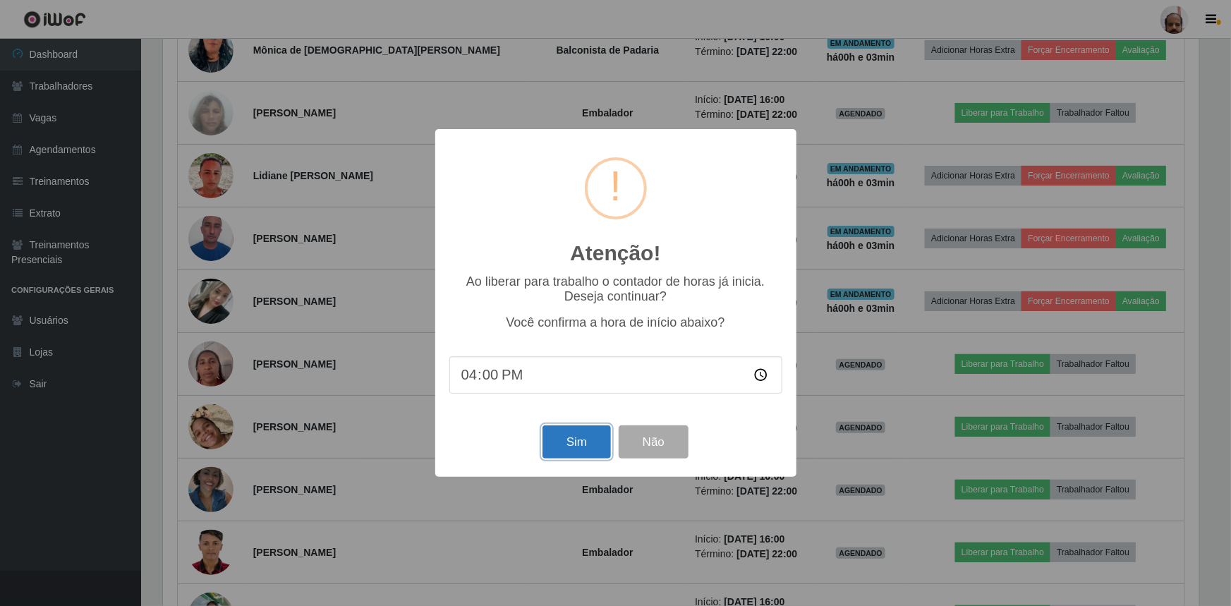
click at [598, 445] on button "Sim" at bounding box center [577, 441] width 68 height 33
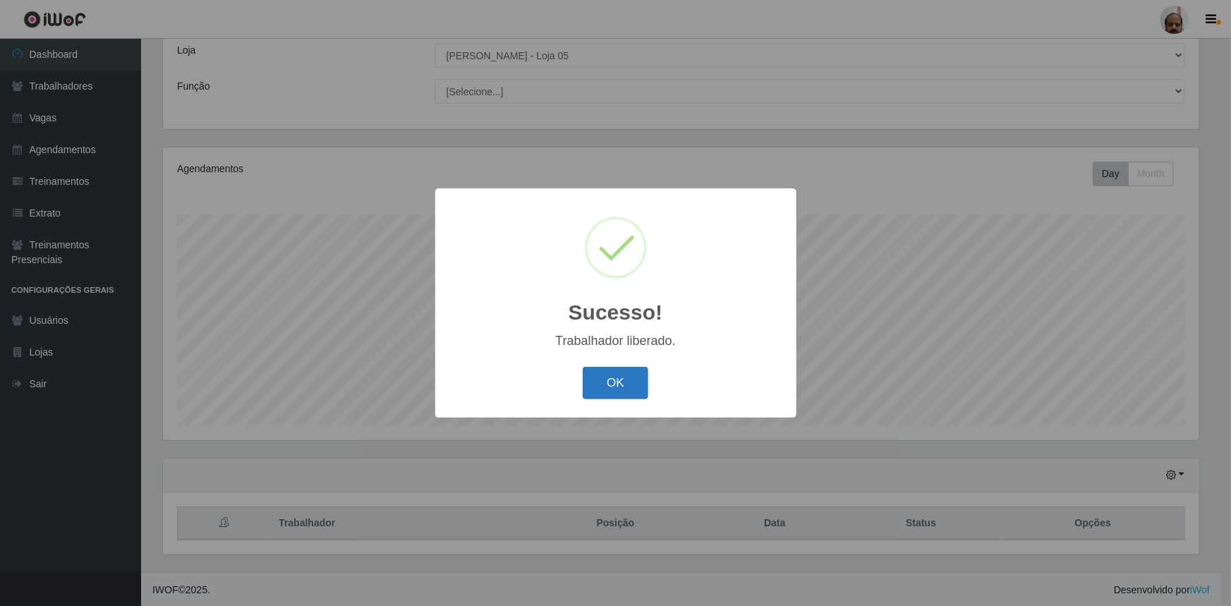
click at [615, 381] on button "OK" at bounding box center [616, 383] width 66 height 33
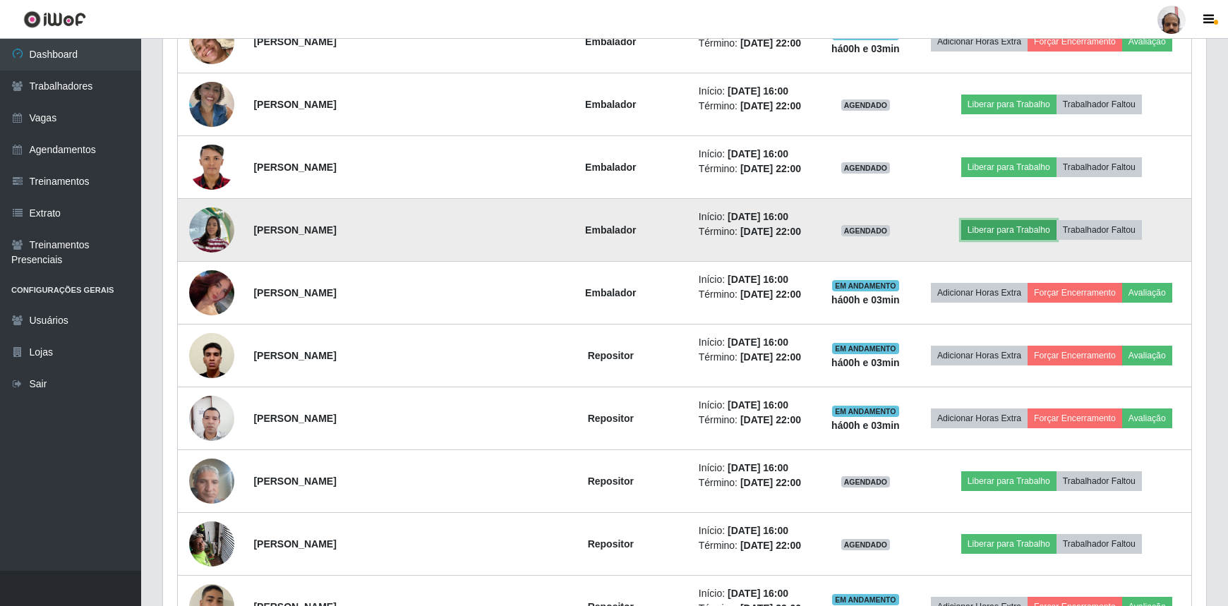
click at [976, 231] on button "Liberar para Trabalho" at bounding box center [1008, 230] width 95 height 20
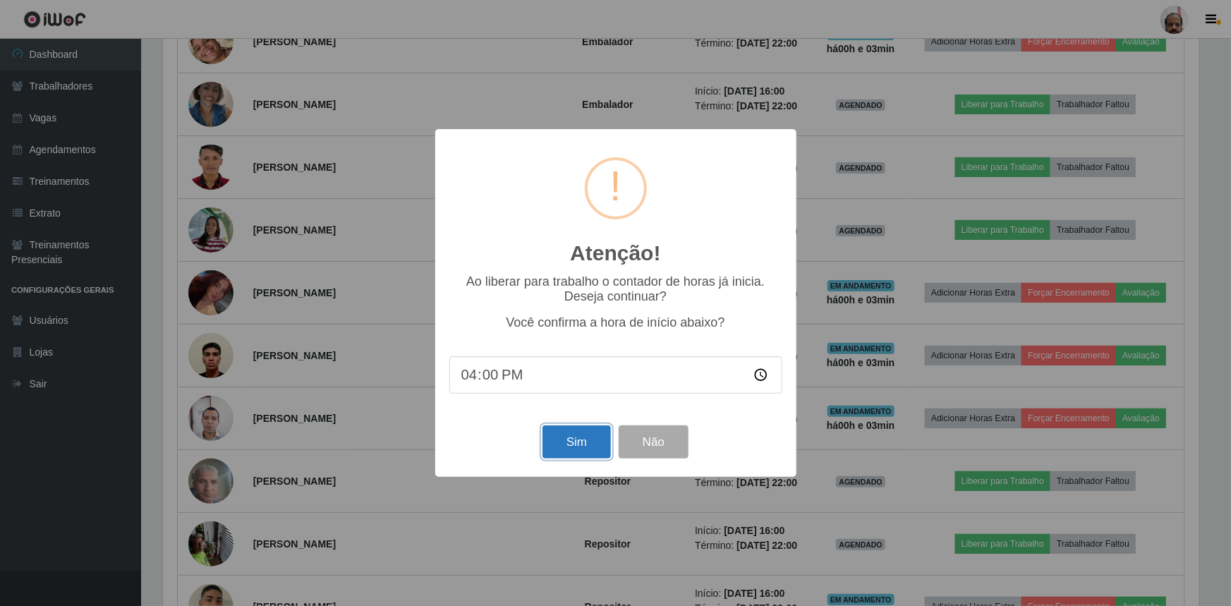
click at [600, 434] on button "Sim" at bounding box center [577, 441] width 68 height 33
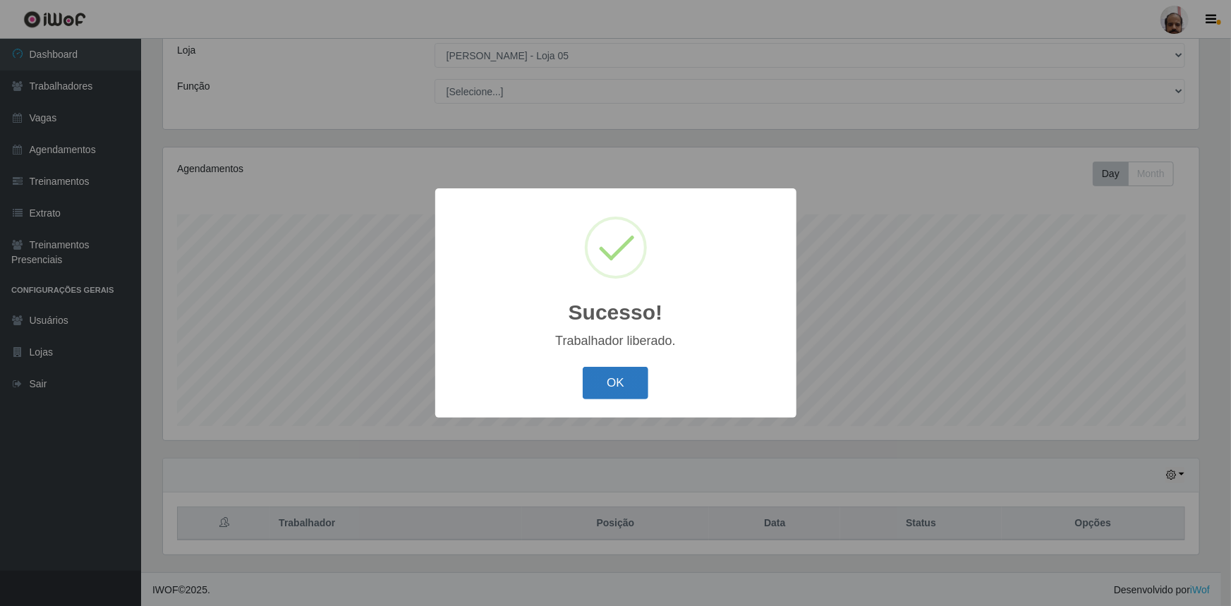
click at [613, 377] on button "OK" at bounding box center [616, 383] width 66 height 33
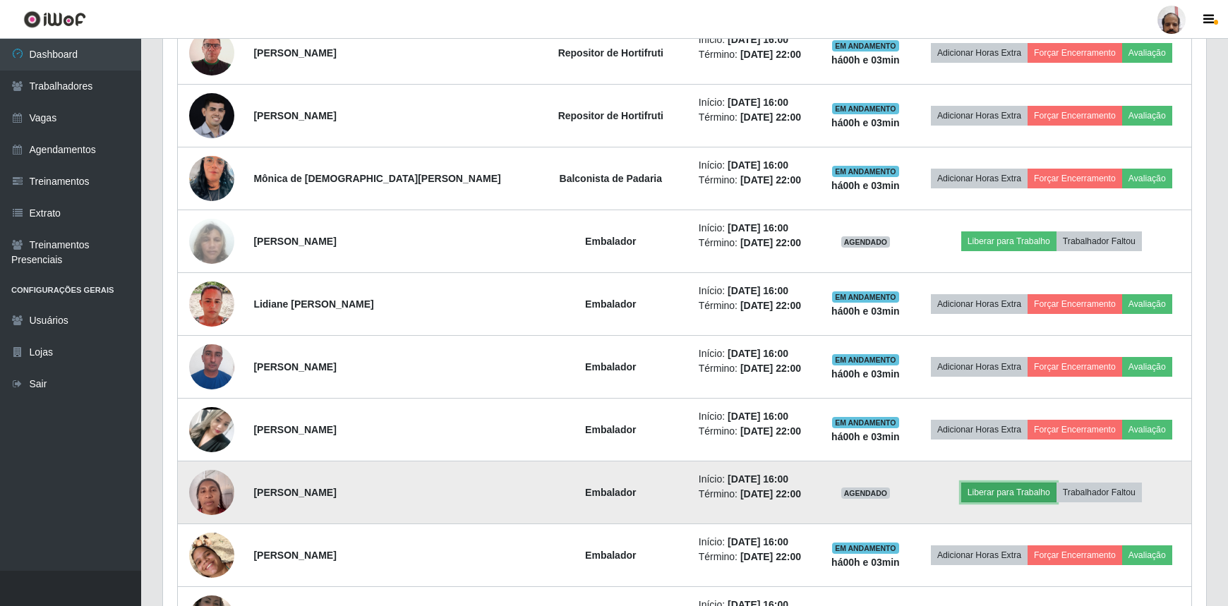
click at [971, 494] on button "Liberar para Trabalho" at bounding box center [1008, 493] width 95 height 20
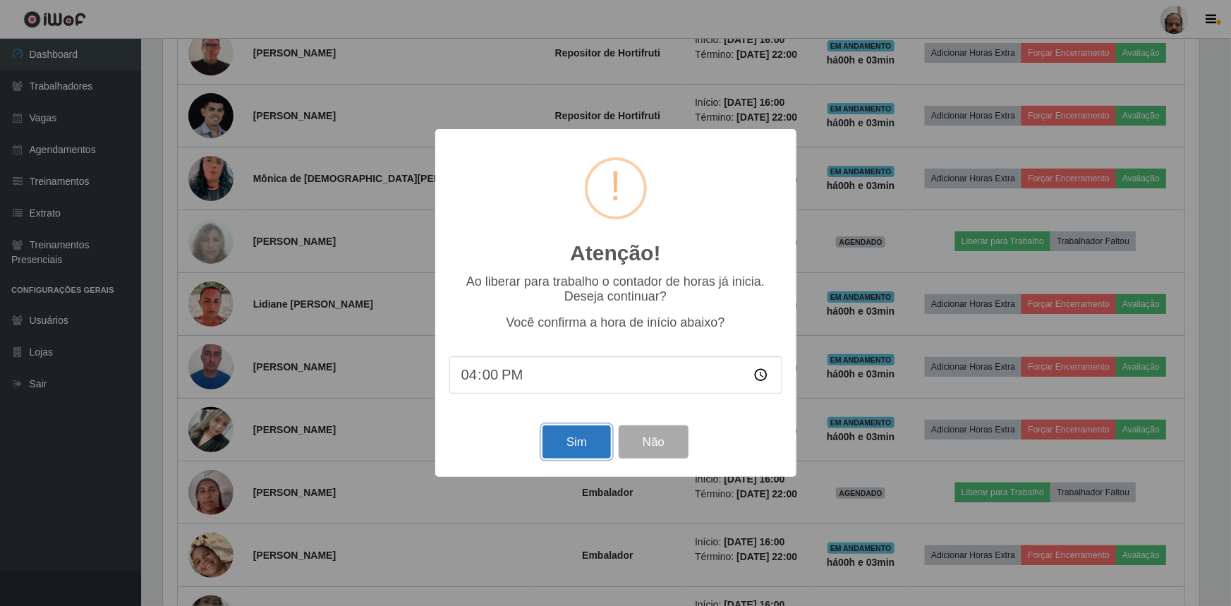
click at [586, 438] on button "Sim" at bounding box center [577, 441] width 68 height 33
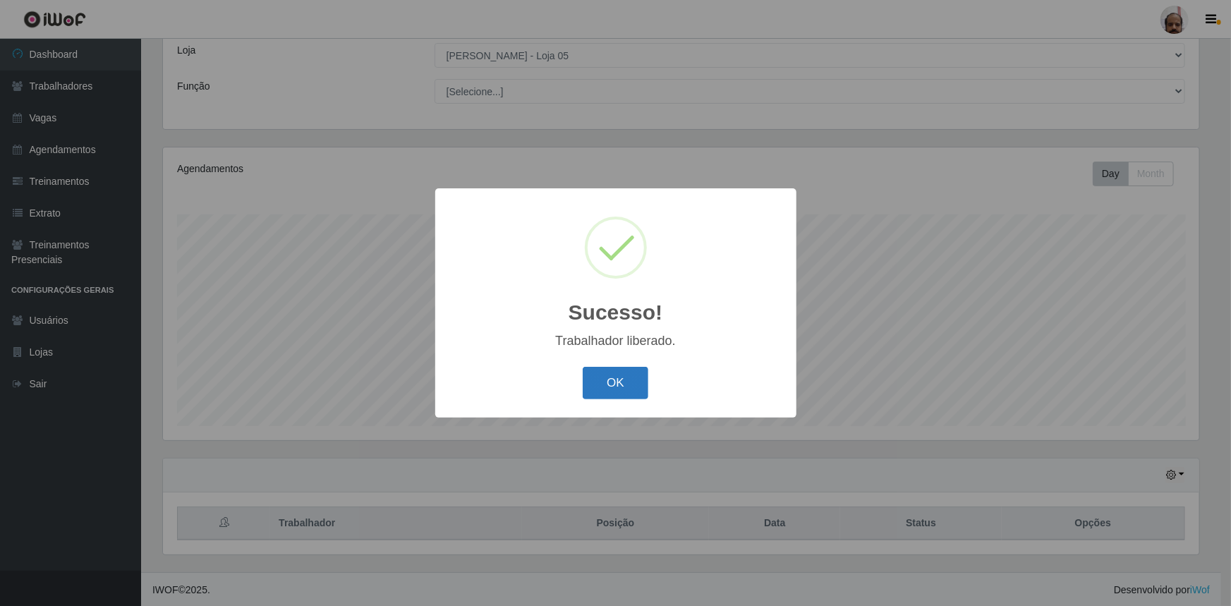
click at [628, 394] on button "OK" at bounding box center [616, 383] width 66 height 33
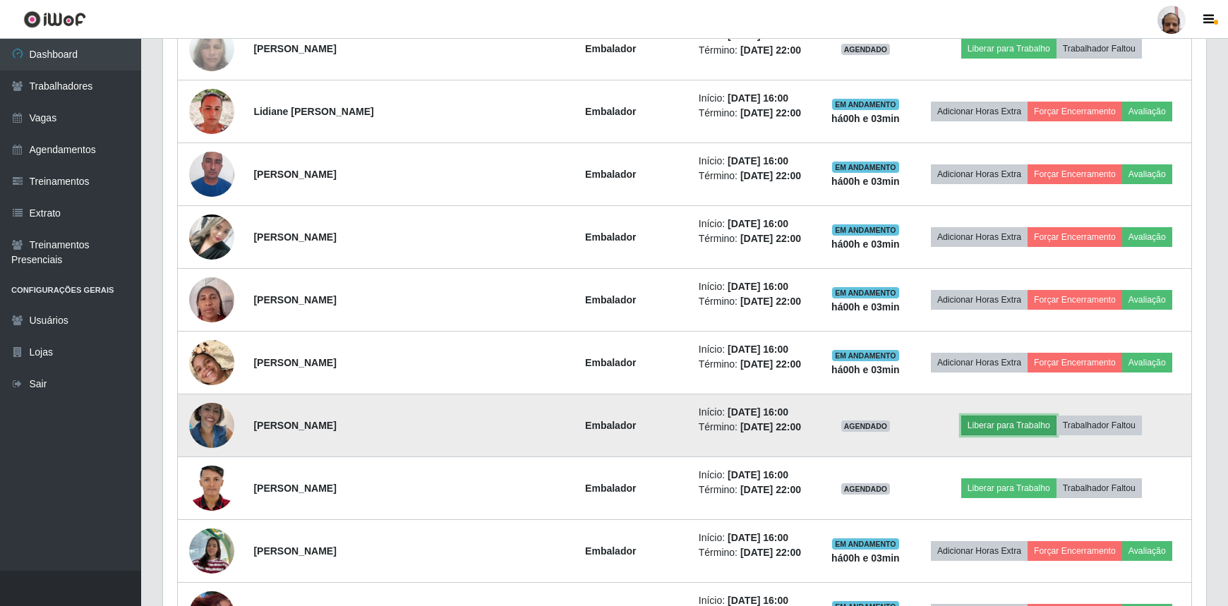
click at [999, 424] on button "Liberar para Trabalho" at bounding box center [1008, 426] width 95 height 20
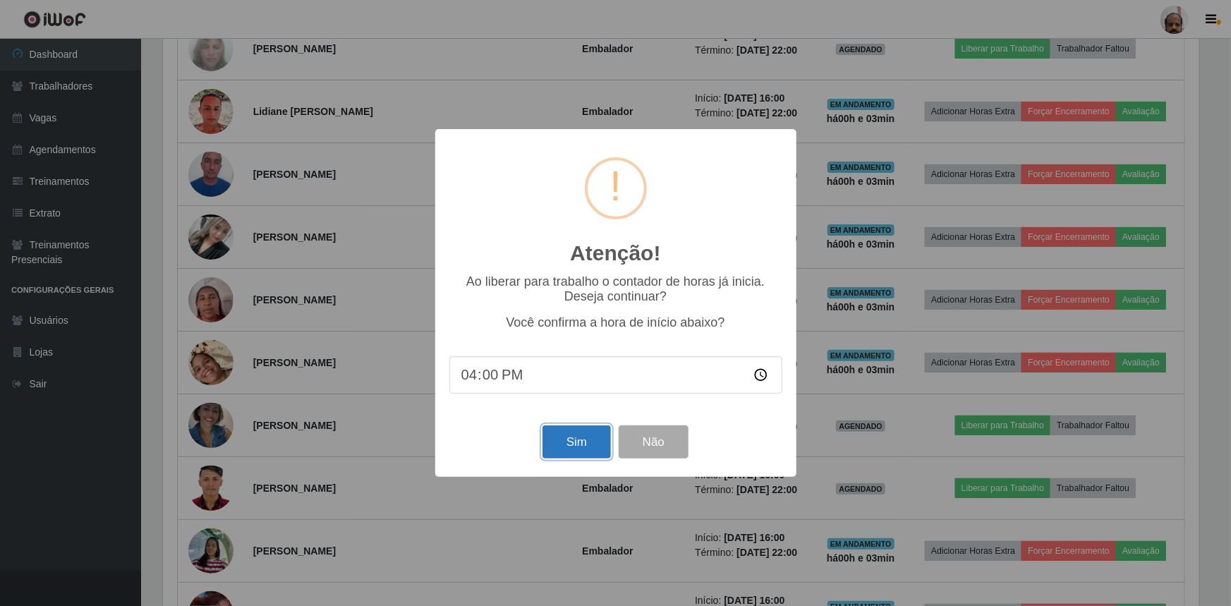
click at [591, 440] on button "Sim" at bounding box center [577, 441] width 68 height 33
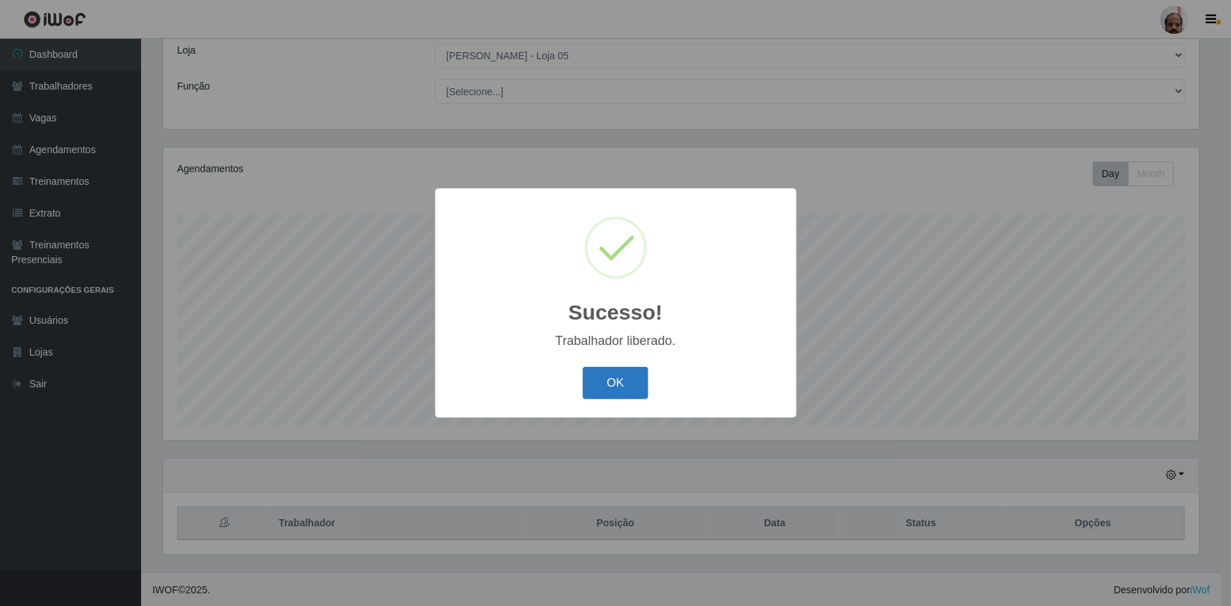
click at [639, 382] on button "OK" at bounding box center [616, 383] width 66 height 33
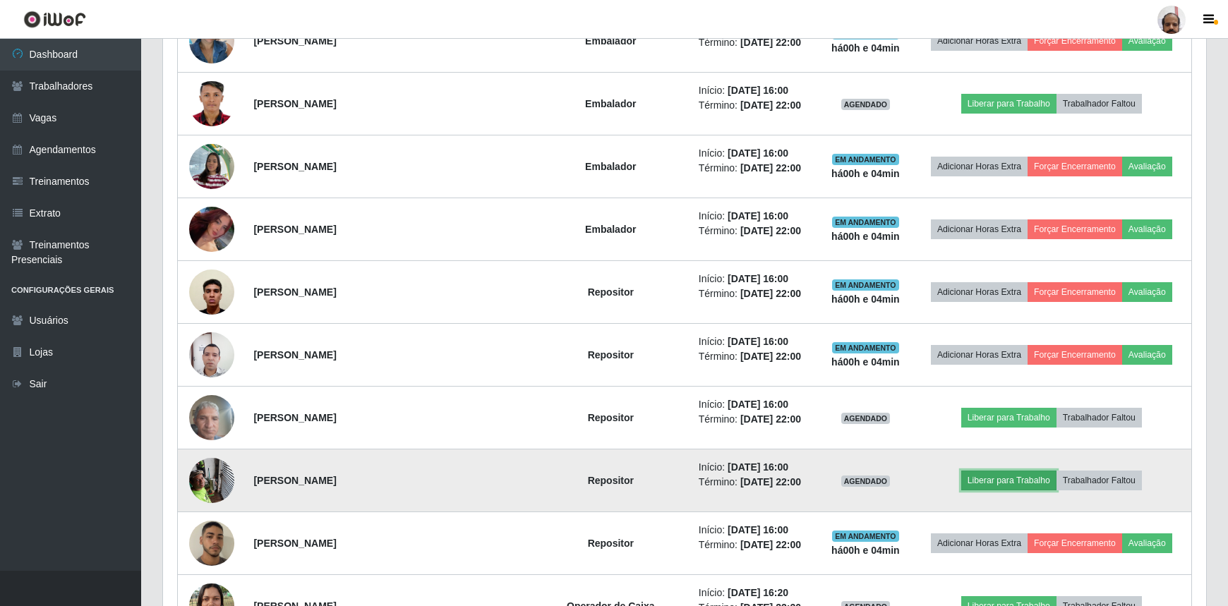
click at [965, 476] on button "Liberar para Trabalho" at bounding box center [1008, 481] width 95 height 20
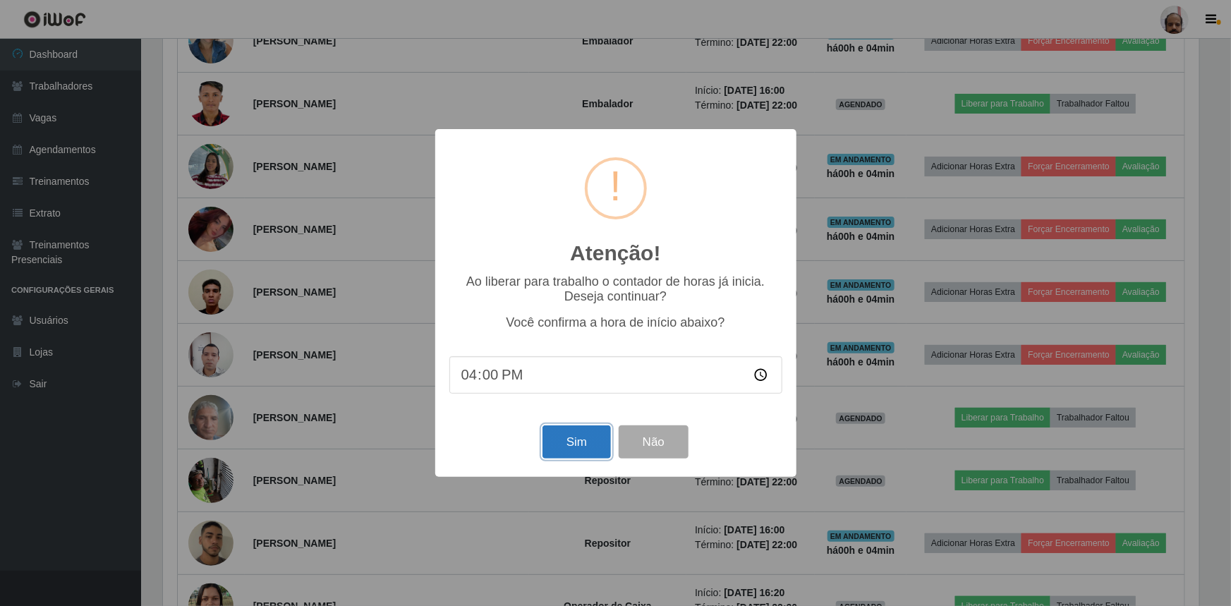
click at [591, 445] on button "Sim" at bounding box center [577, 441] width 68 height 33
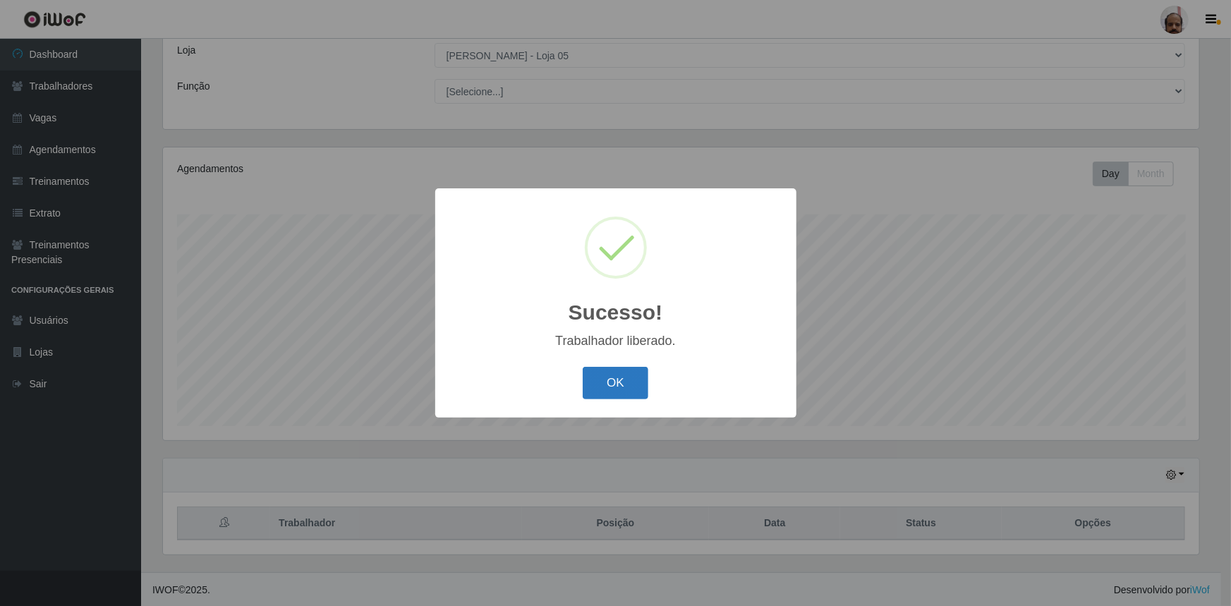
click at [620, 387] on button "OK" at bounding box center [616, 383] width 66 height 33
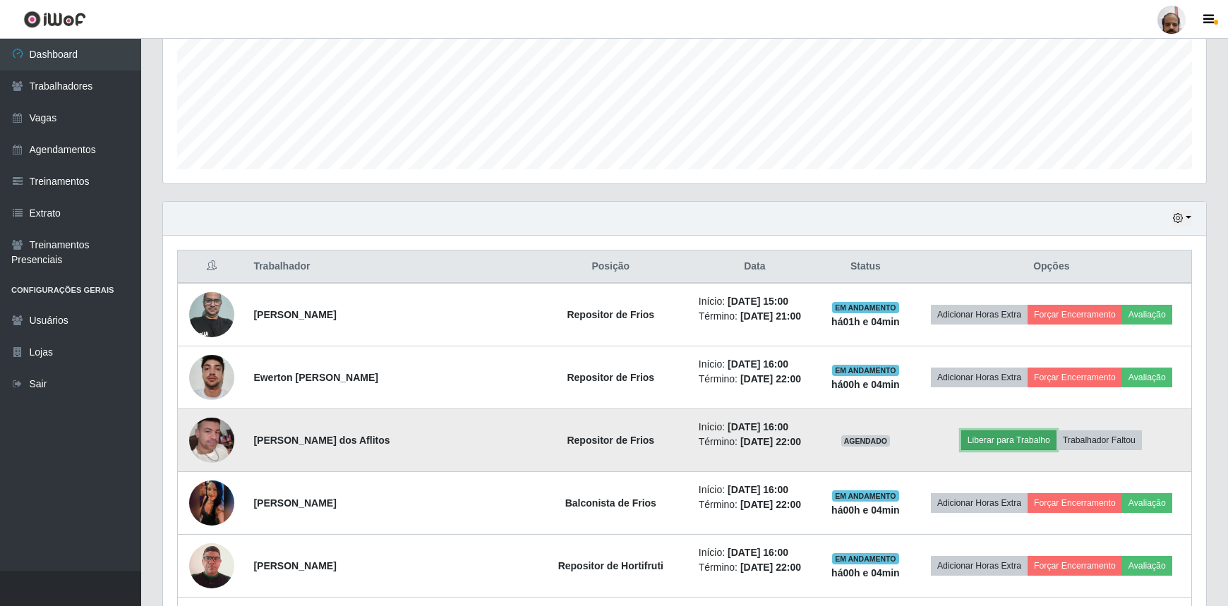
click at [988, 440] on button "Liberar para Trabalho" at bounding box center [1008, 440] width 95 height 20
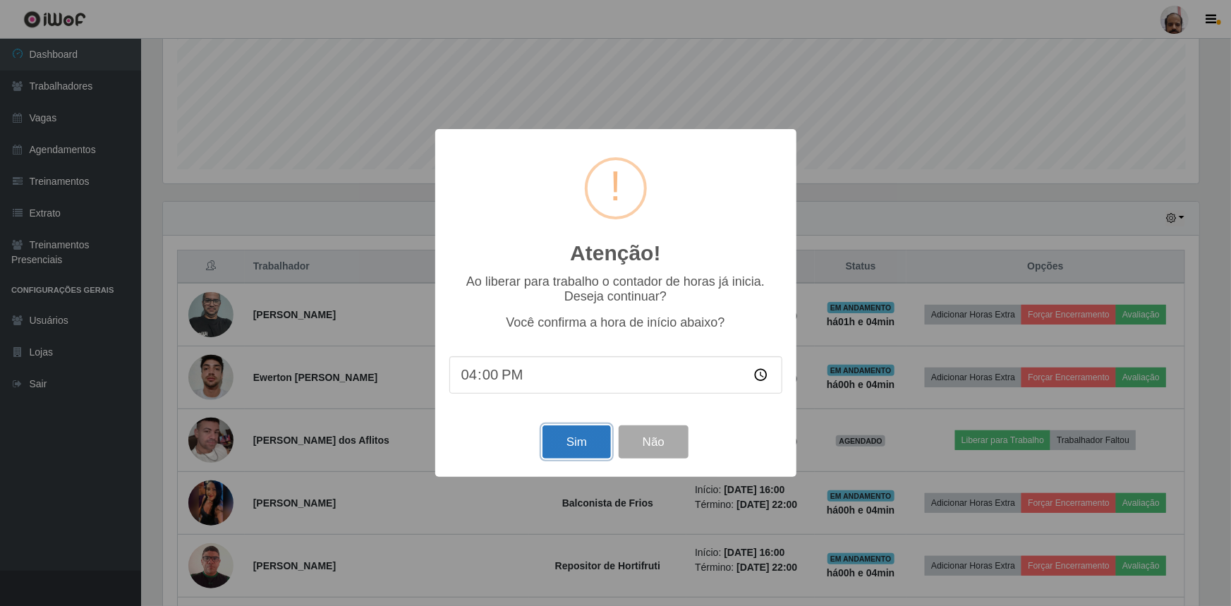
click at [600, 442] on button "Sim" at bounding box center [577, 441] width 68 height 33
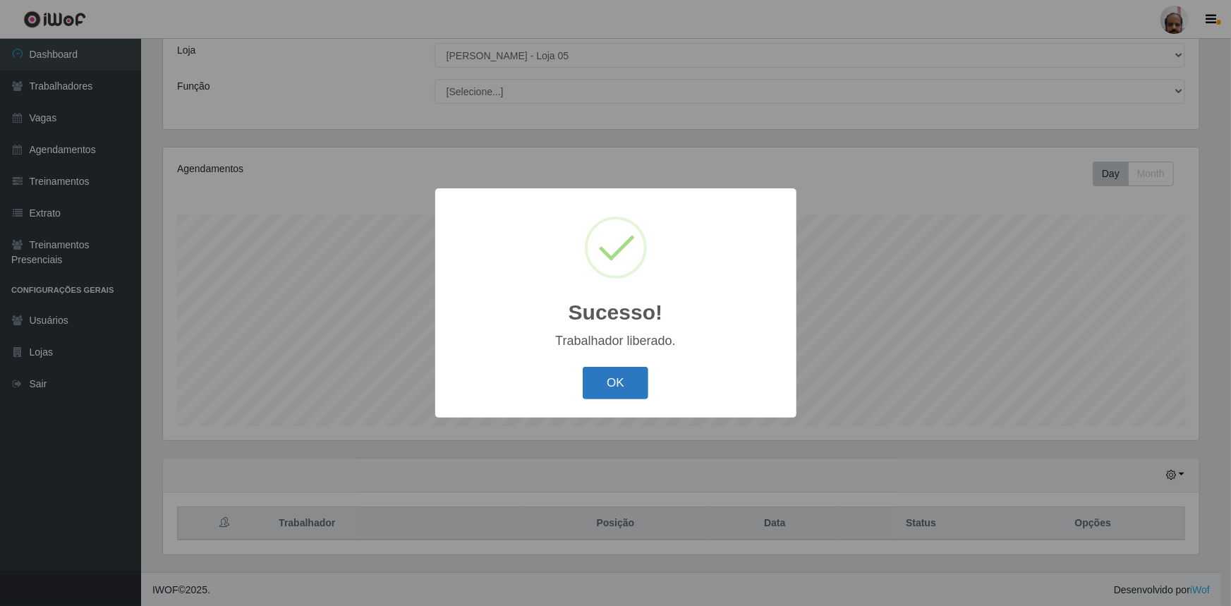
click at [607, 381] on button "OK" at bounding box center [616, 383] width 66 height 33
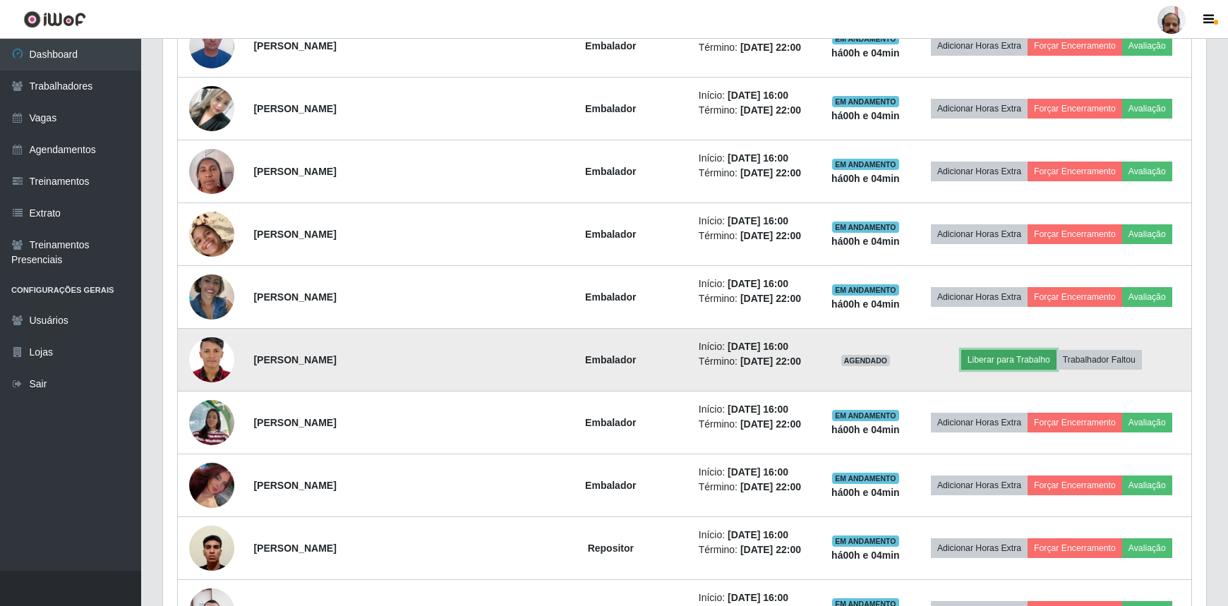
click at [972, 356] on button "Liberar para Trabalho" at bounding box center [1008, 360] width 95 height 20
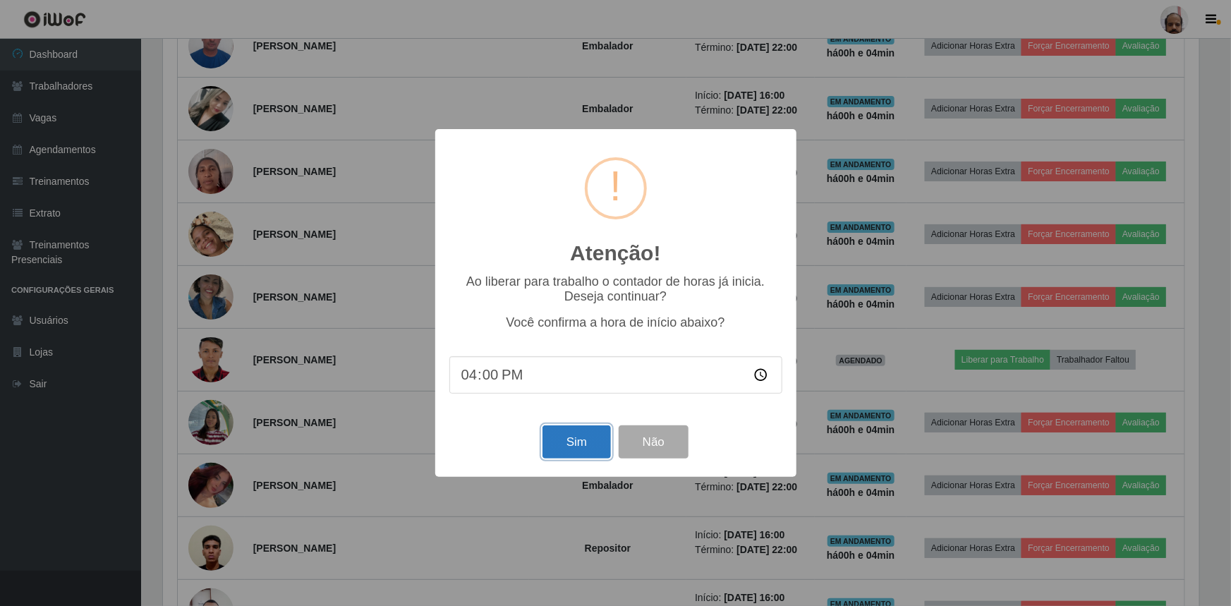
click at [557, 445] on button "Sim" at bounding box center [577, 441] width 68 height 33
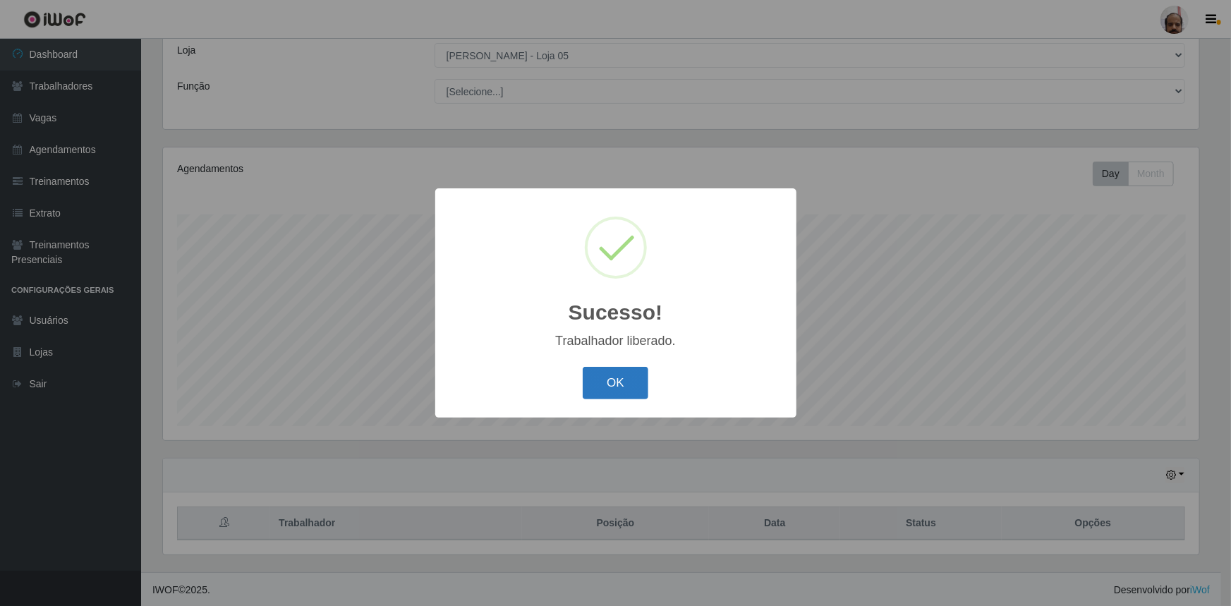
click at [634, 392] on button "OK" at bounding box center [616, 383] width 66 height 33
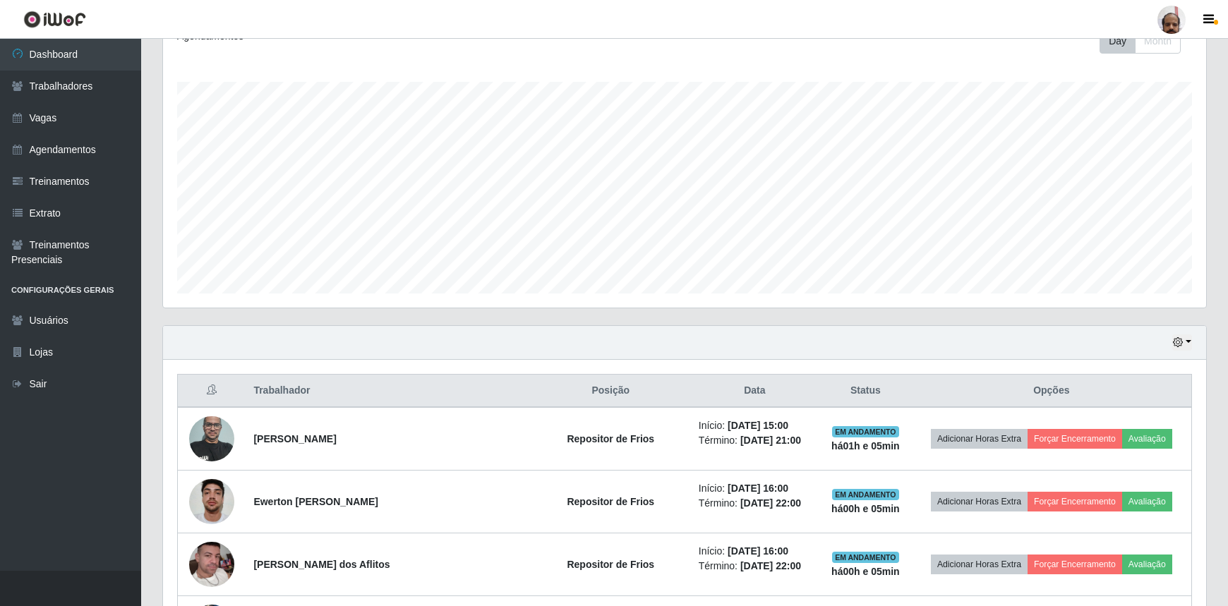
scroll to position [207, 0]
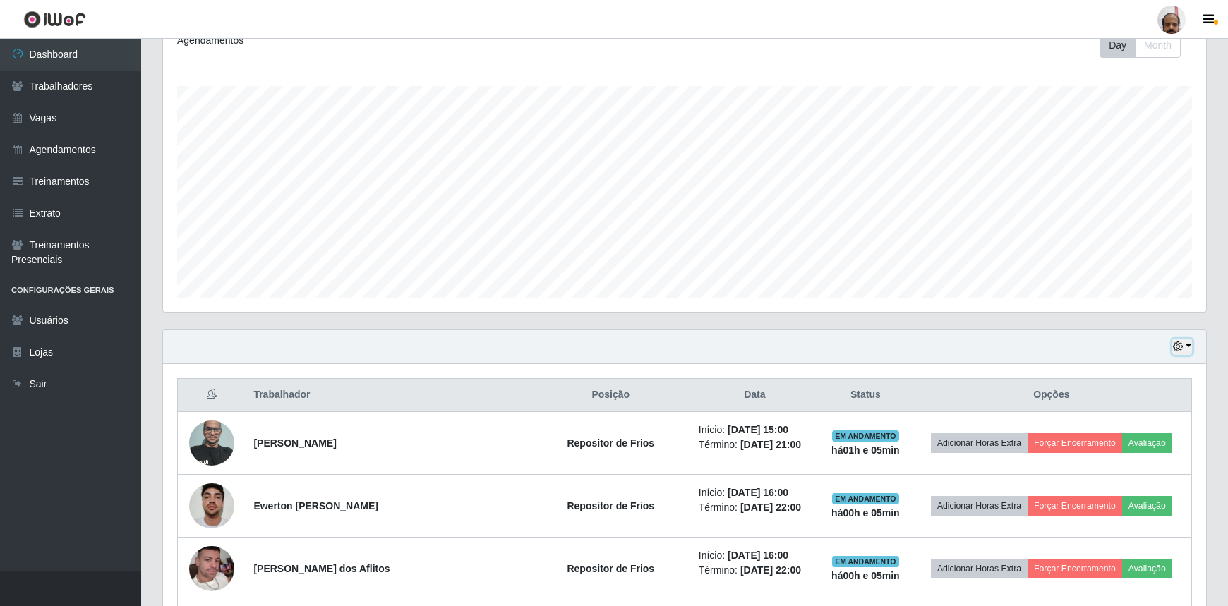
click at [1190, 344] on button "button" at bounding box center [1182, 347] width 20 height 16
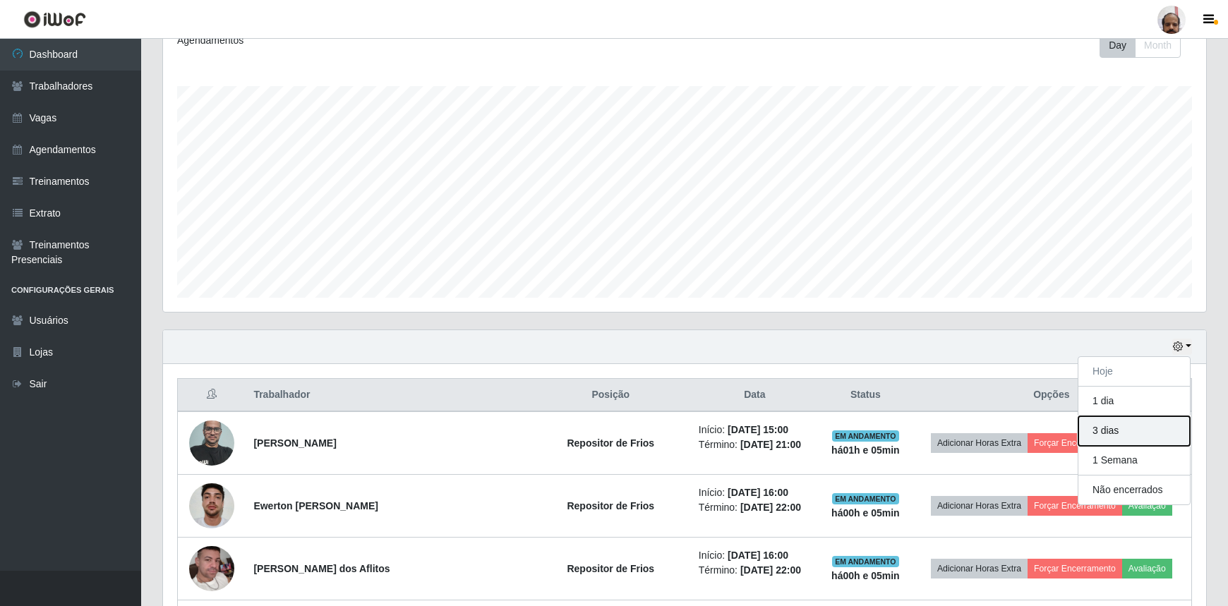
click at [1122, 430] on button "3 dias" at bounding box center [1133, 431] width 111 height 30
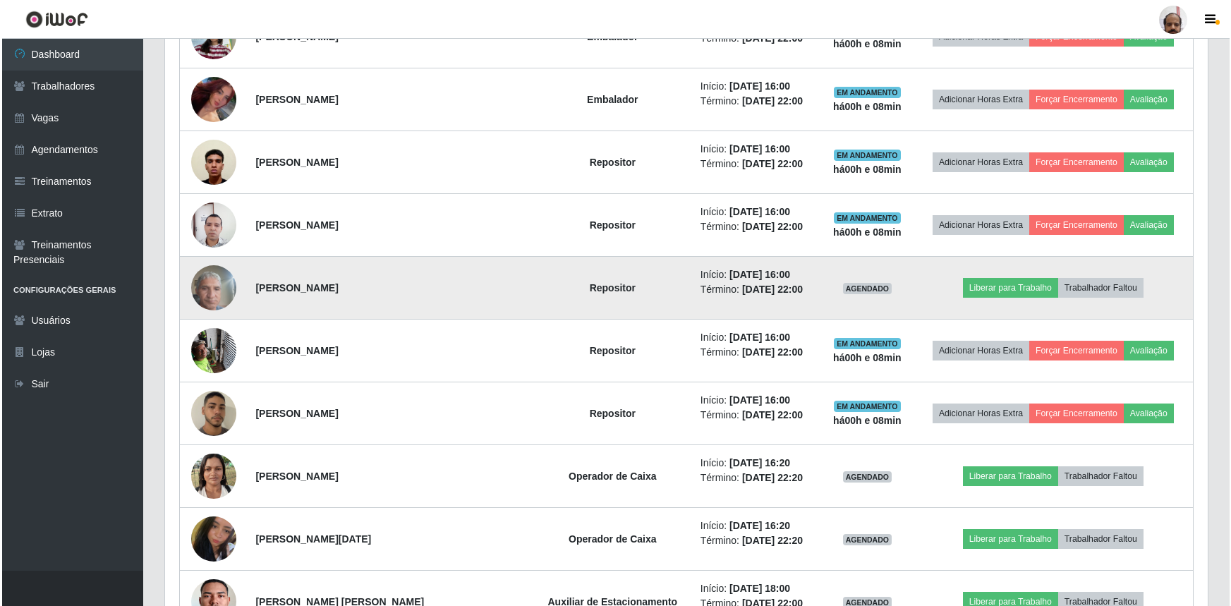
scroll to position [1539, 0]
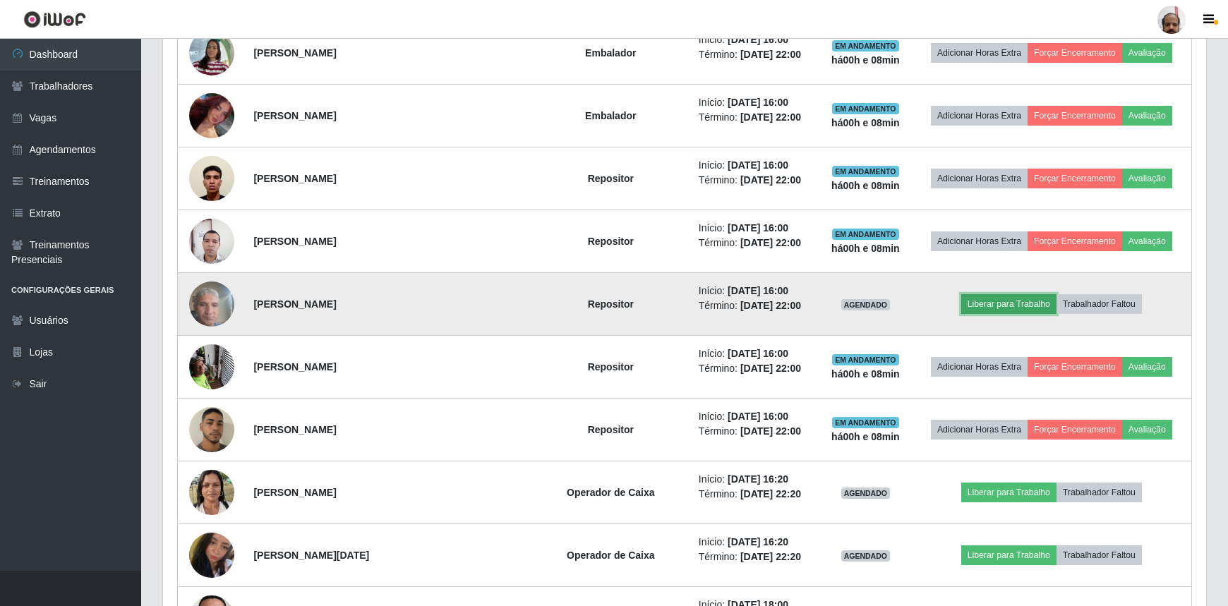
click at [1020, 301] on button "Liberar para Trabalho" at bounding box center [1008, 304] width 95 height 20
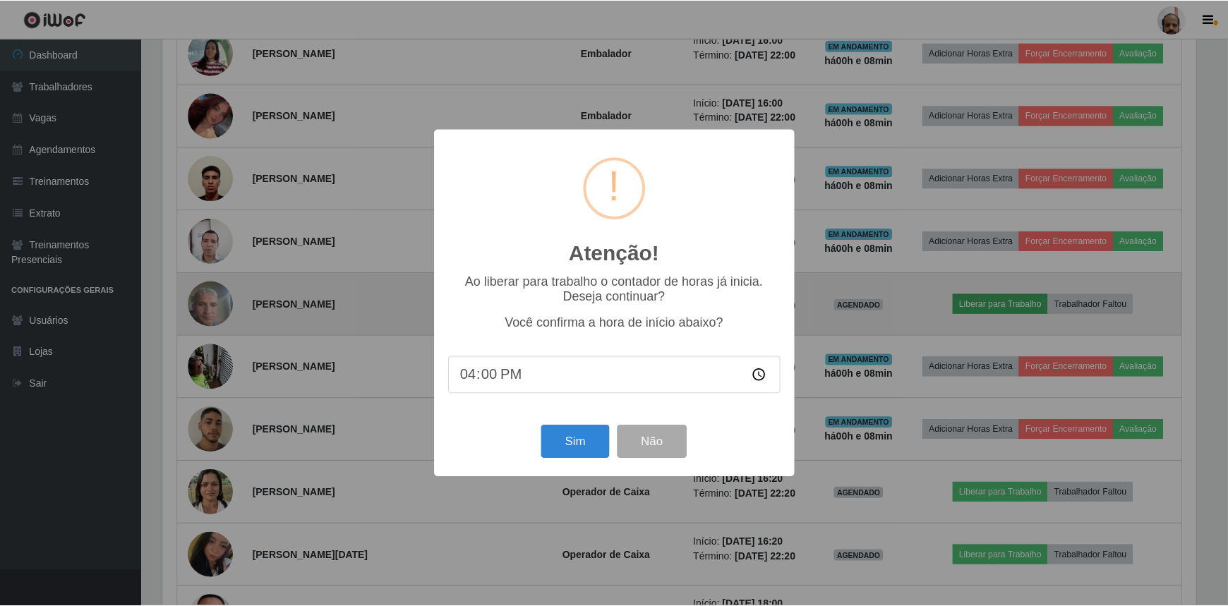
scroll to position [293, 1036]
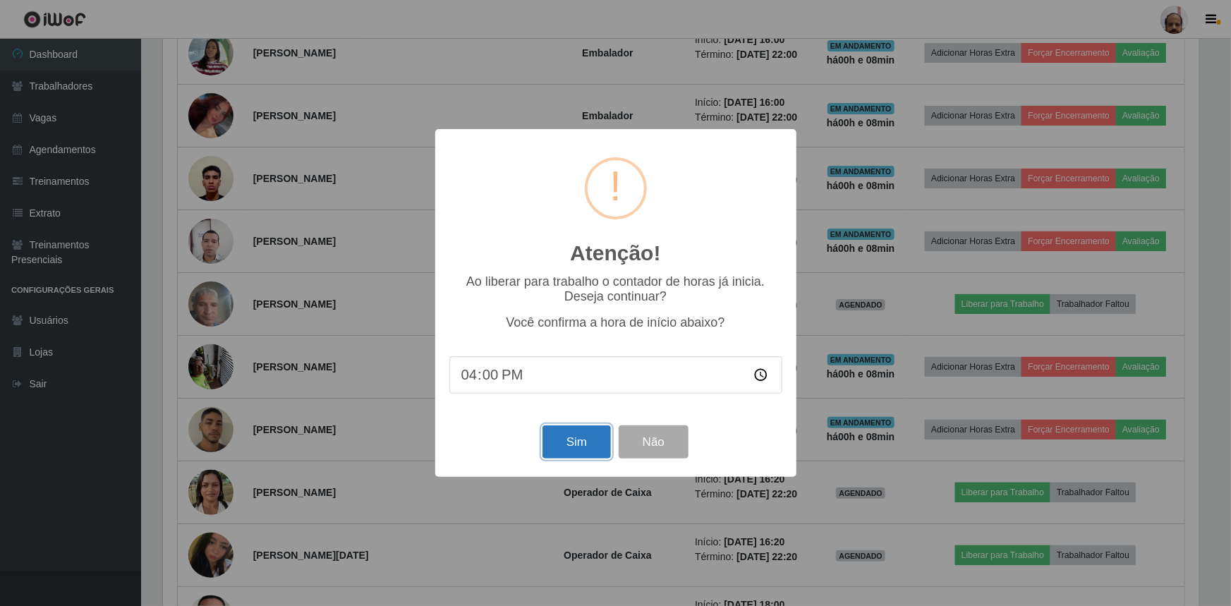
click at [590, 445] on button "Sim" at bounding box center [577, 441] width 68 height 33
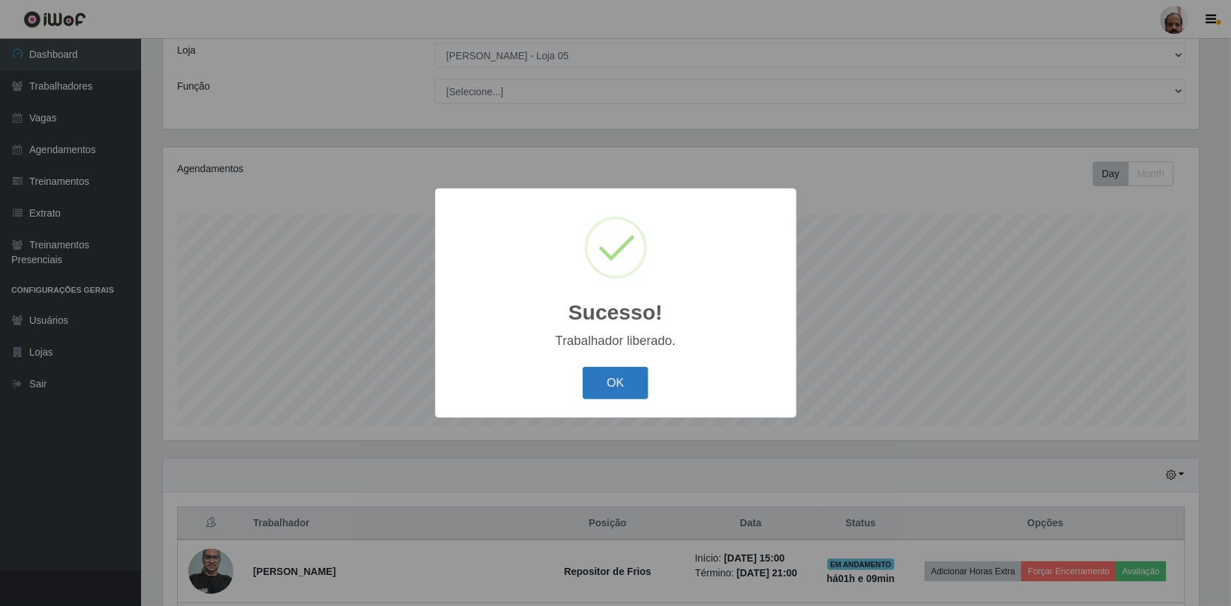
click at [634, 390] on button "OK" at bounding box center [616, 383] width 66 height 33
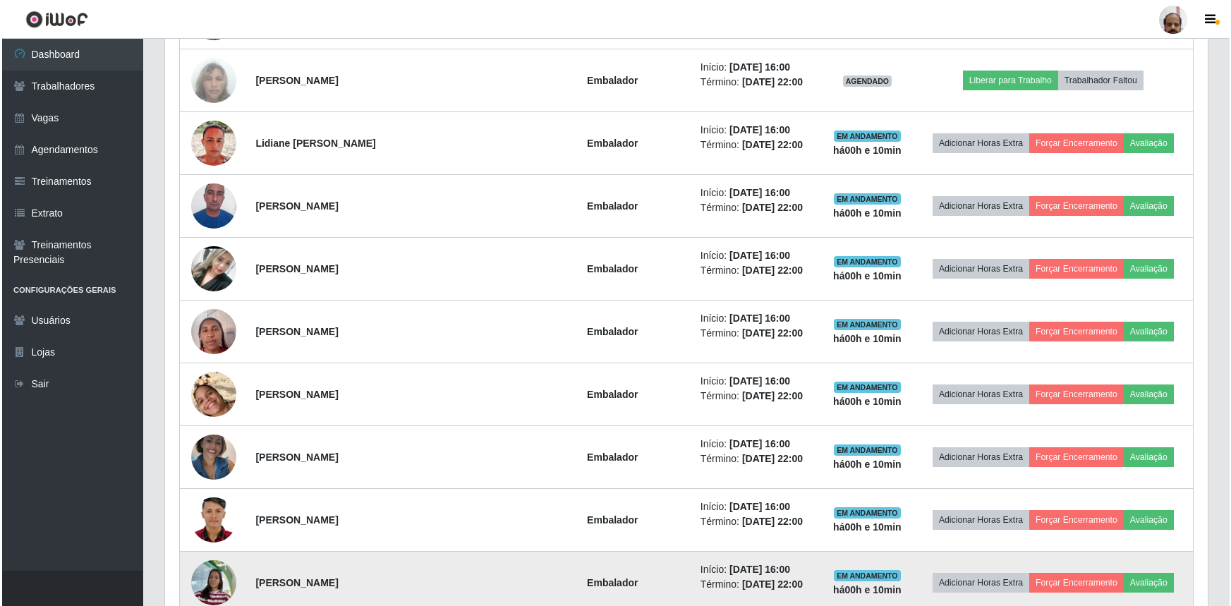
scroll to position [976, 0]
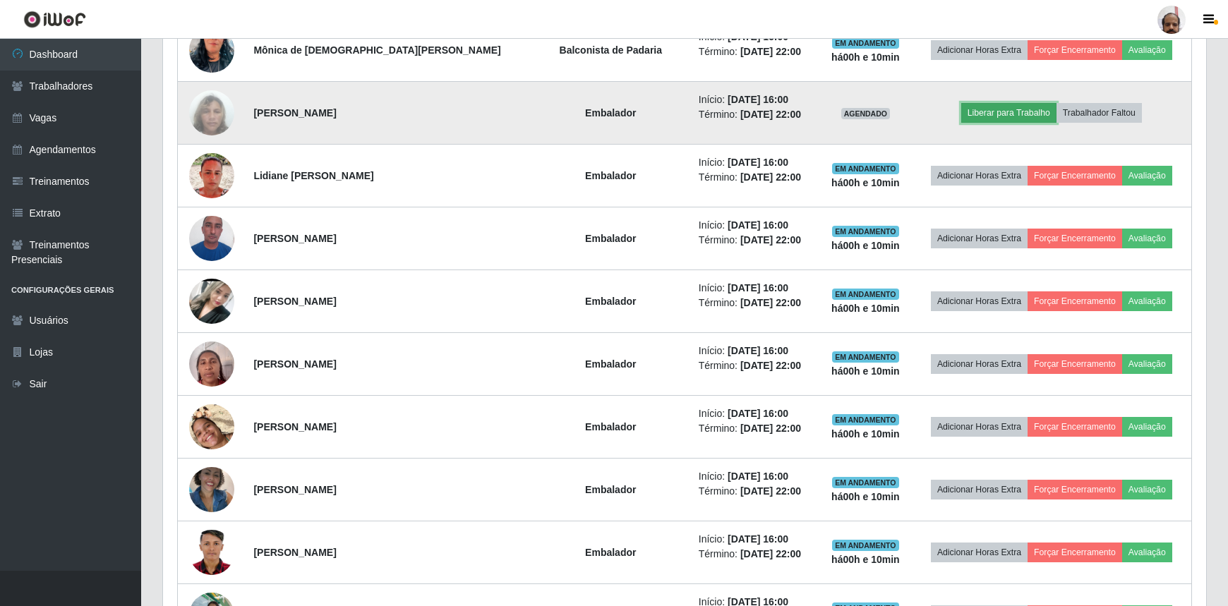
click at [1008, 110] on button "Liberar para Trabalho" at bounding box center [1008, 113] width 95 height 20
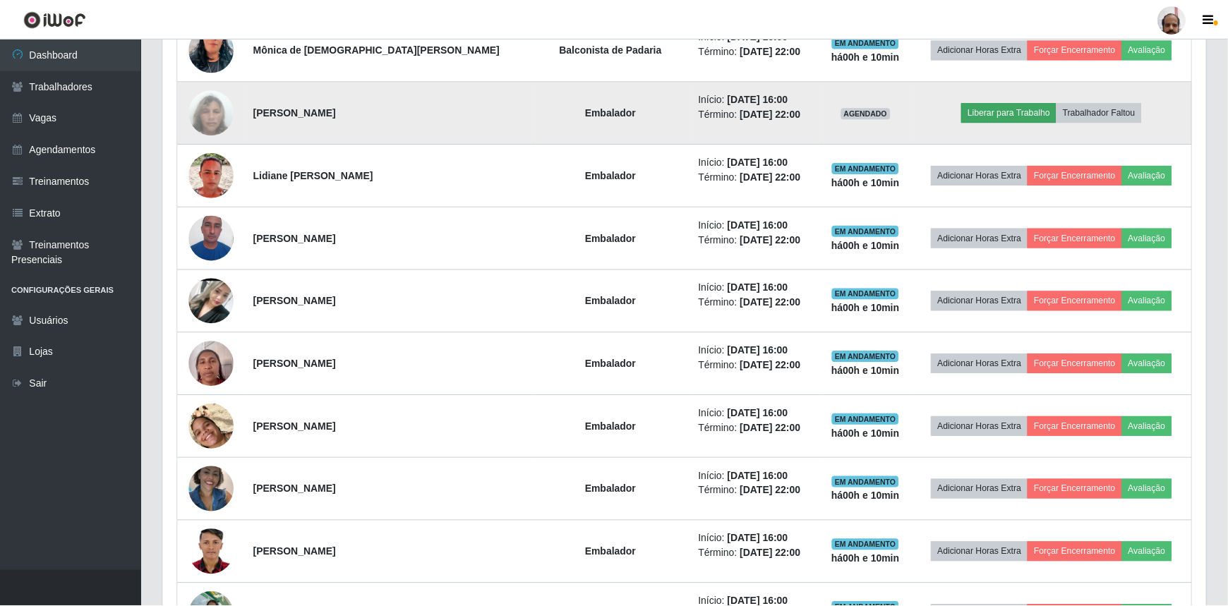
scroll to position [293, 1036]
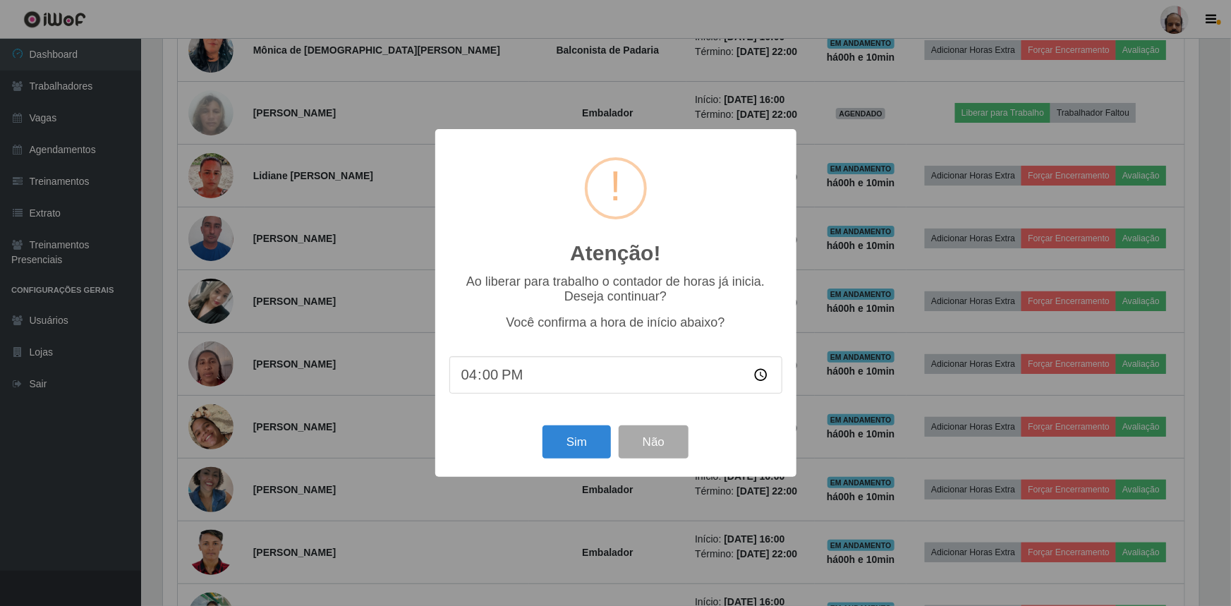
click at [487, 388] on input "16:00" at bounding box center [615, 374] width 333 height 37
click at [488, 382] on input "16:00" at bounding box center [615, 374] width 333 height 37
type input "16:10"
click at [605, 445] on button "Sim" at bounding box center [577, 441] width 68 height 33
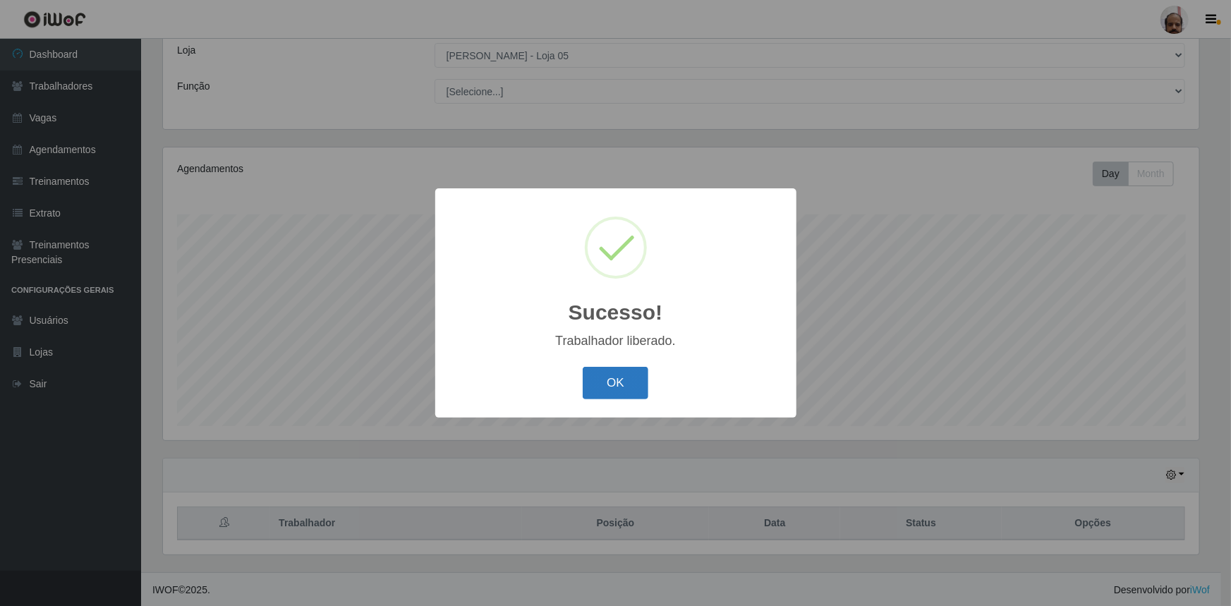
click at [611, 378] on button "OK" at bounding box center [616, 383] width 66 height 33
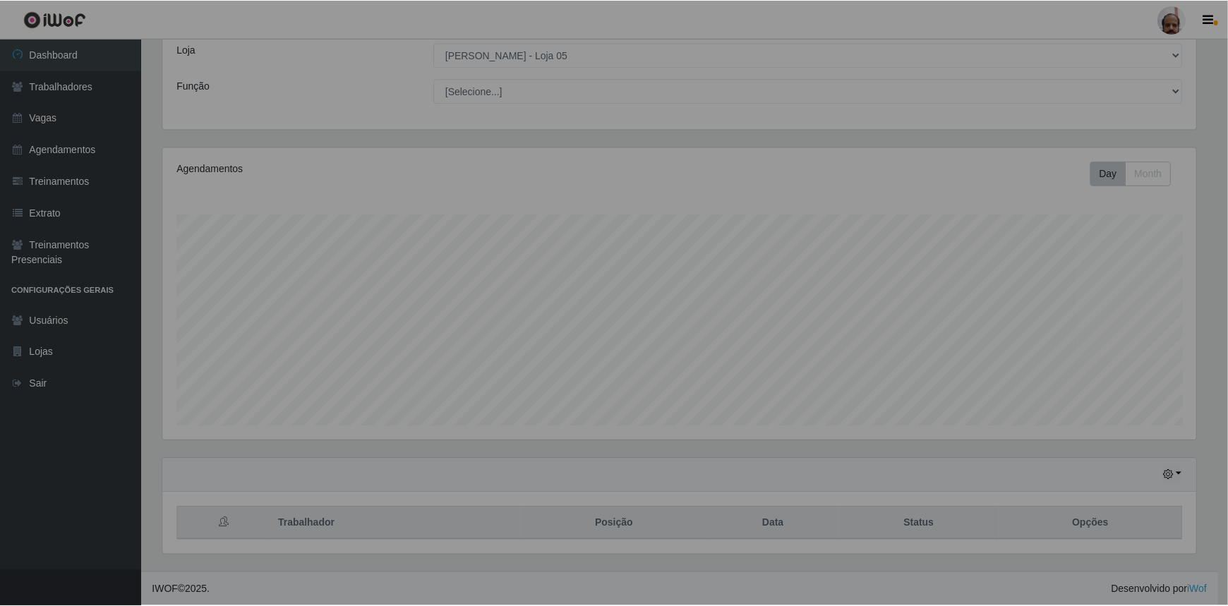
scroll to position [293, 1043]
